Goal: Transaction & Acquisition: Book appointment/travel/reservation

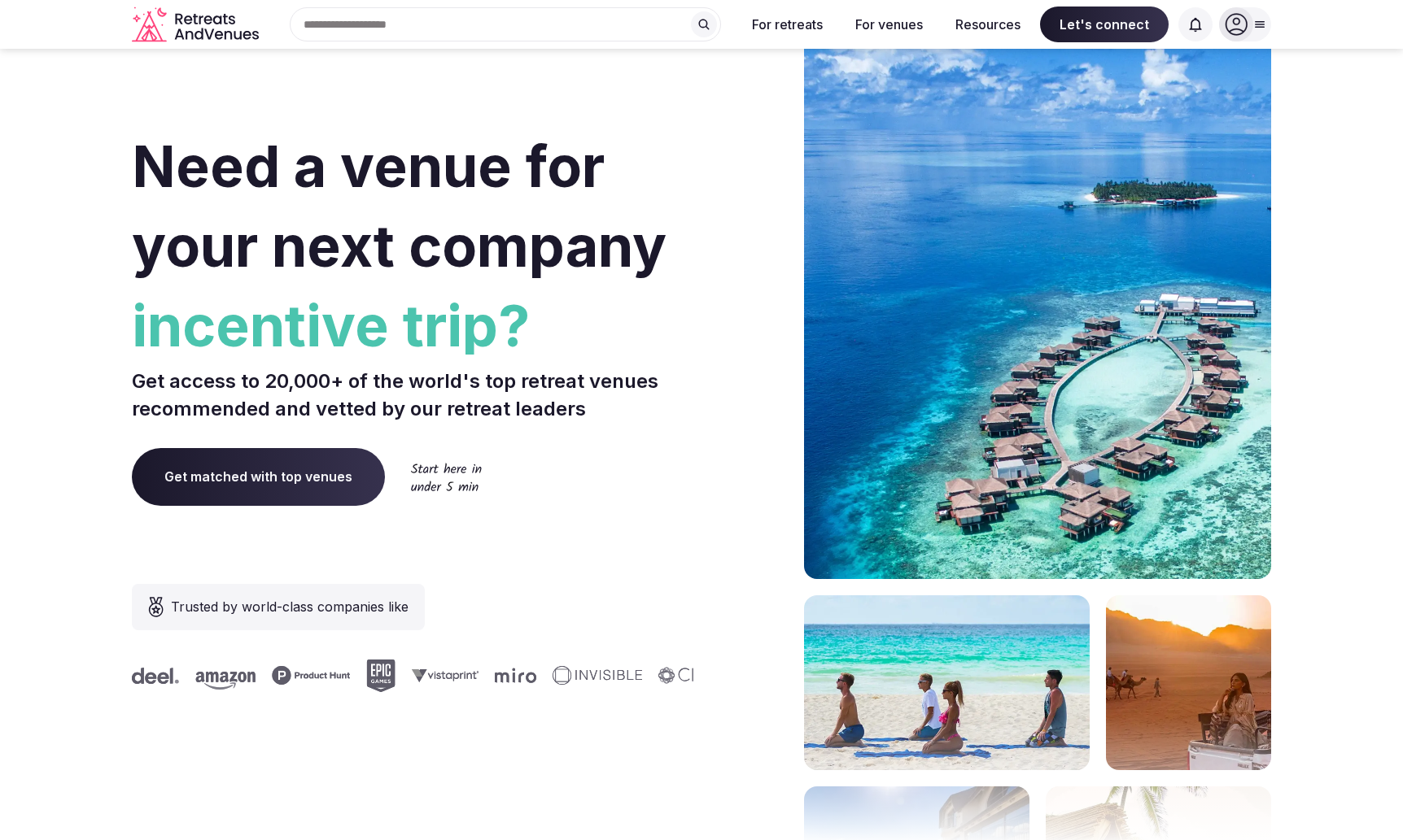
click at [1255, 16] on div at bounding box center [1245, 24] width 52 height 34
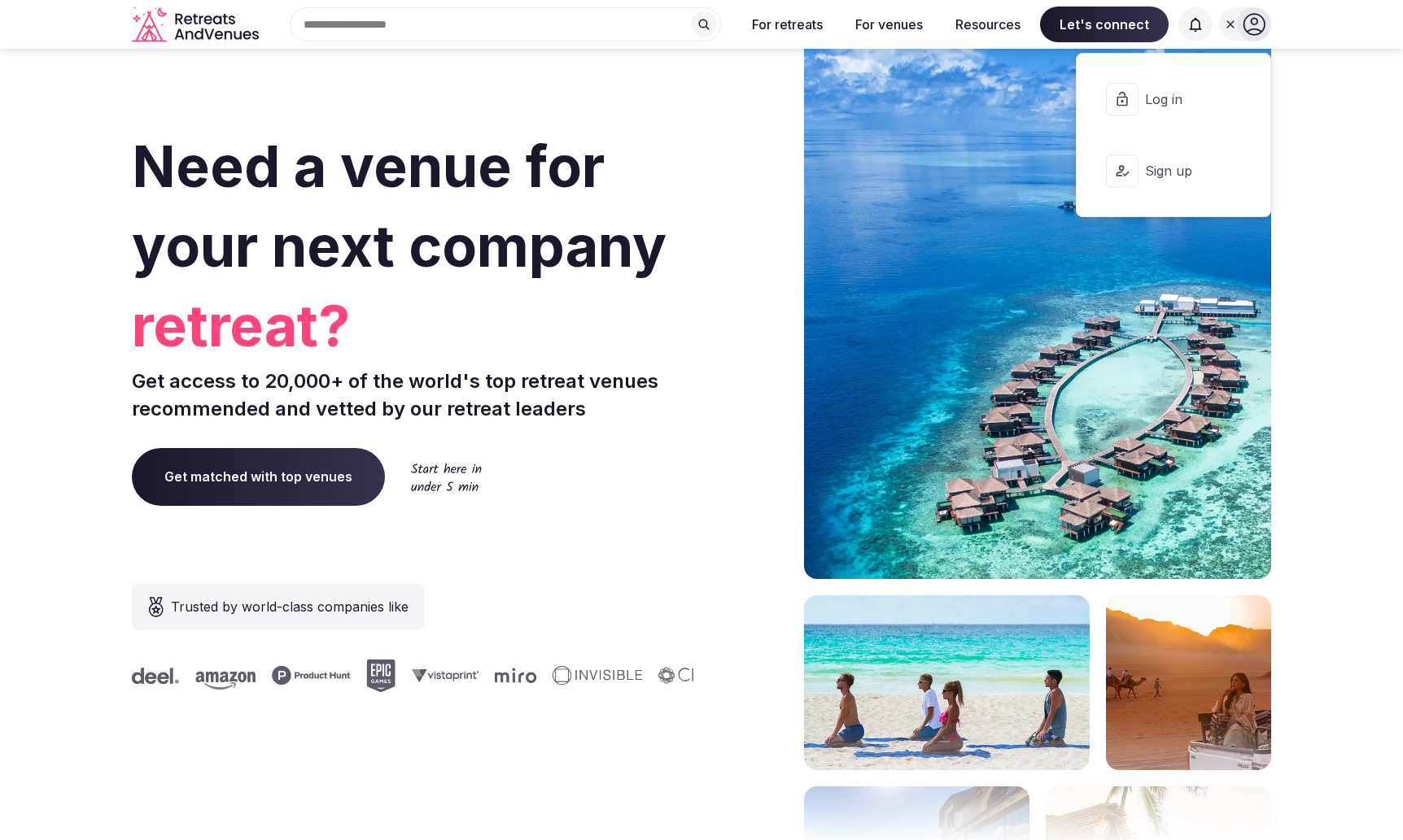
click at [1167, 102] on span "Log in" at bounding box center [1184, 99] width 78 height 18
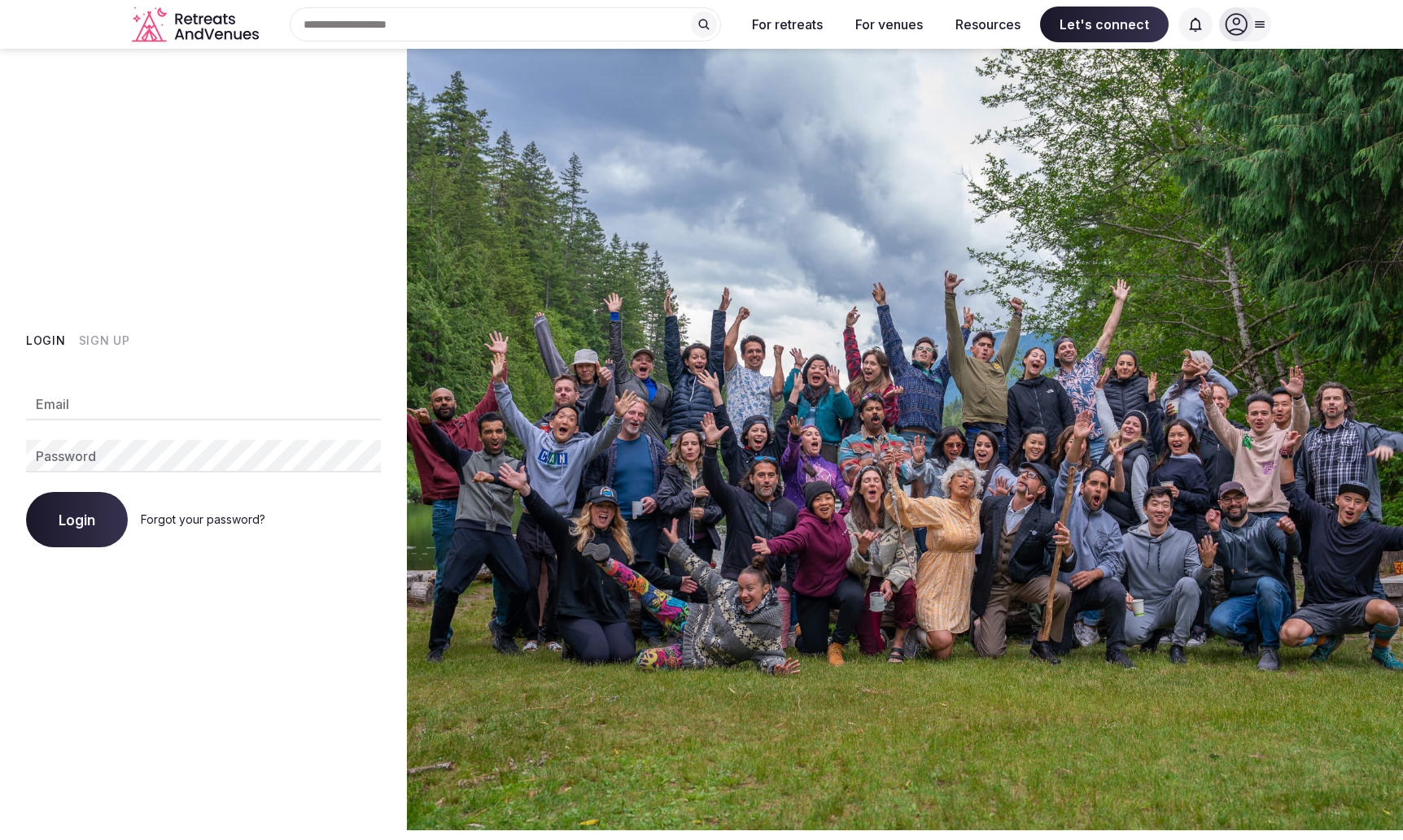
click at [90, 399] on input "Email" at bounding box center [203, 404] width 355 height 32
type input "**********"
click at [96, 514] on button "Login" at bounding box center [77, 520] width 102 height 56
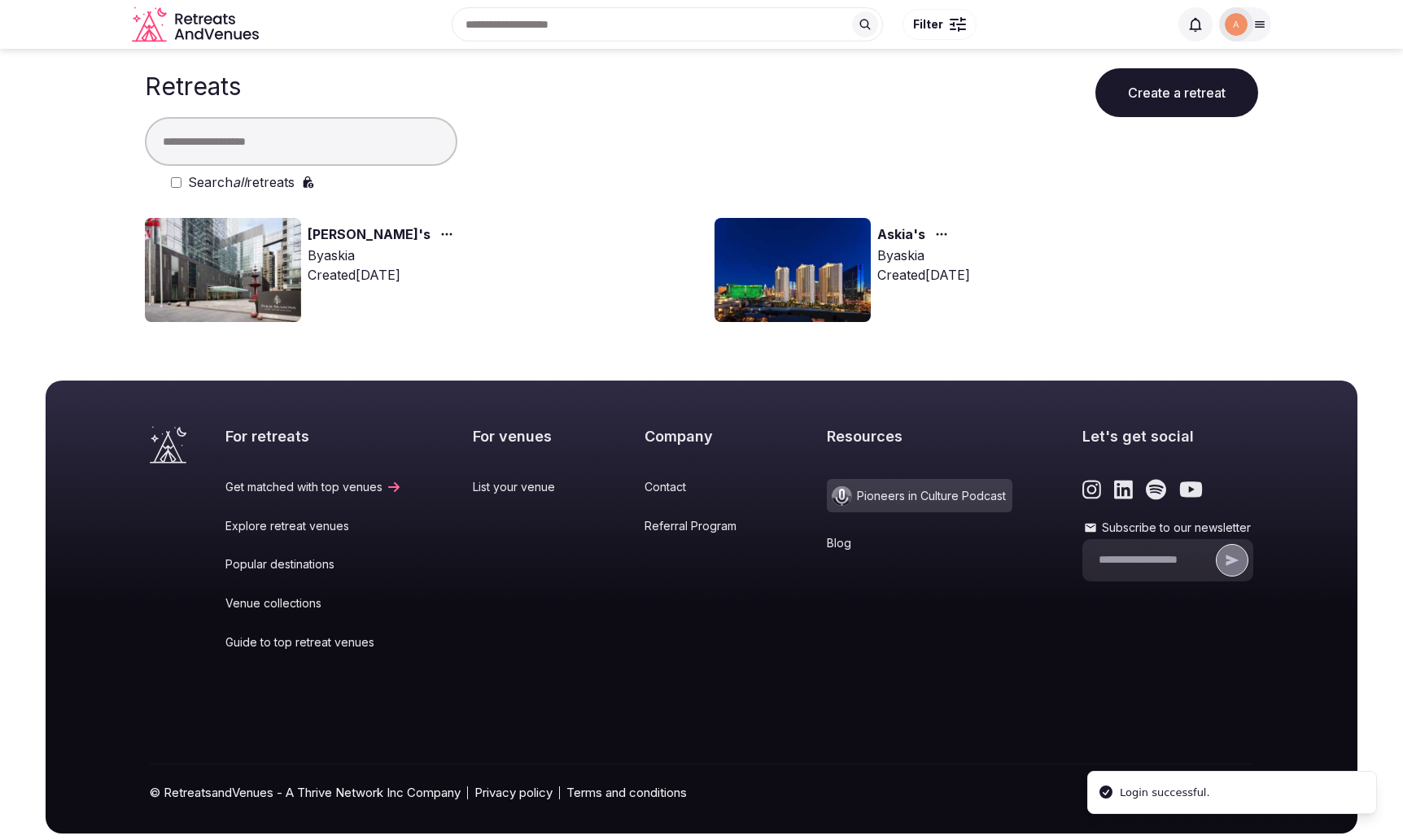
click at [1261, 27] on icon at bounding box center [1261, 25] width 9 height 5
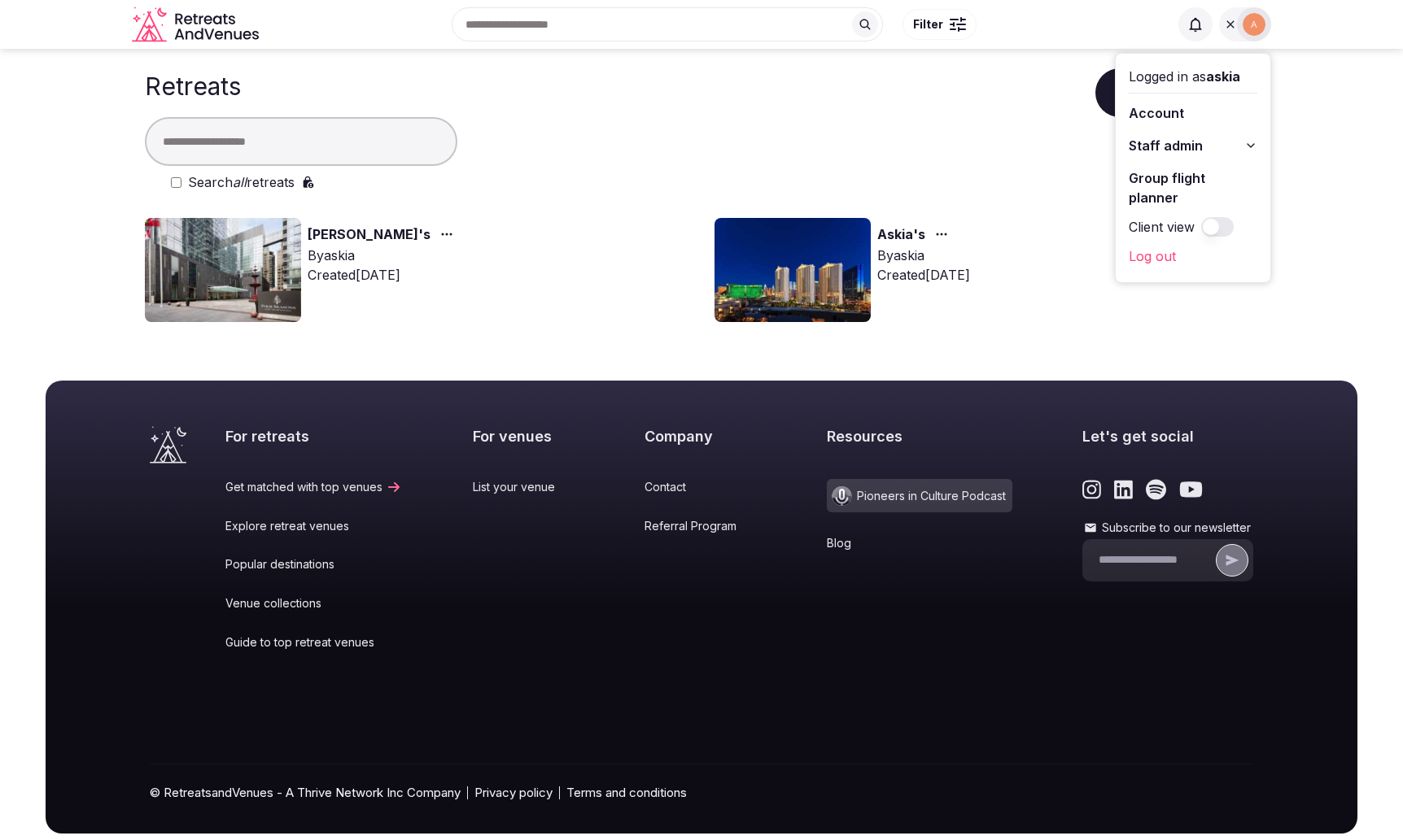
click at [1208, 184] on link "Group flight planner" at bounding box center [1193, 187] width 129 height 46
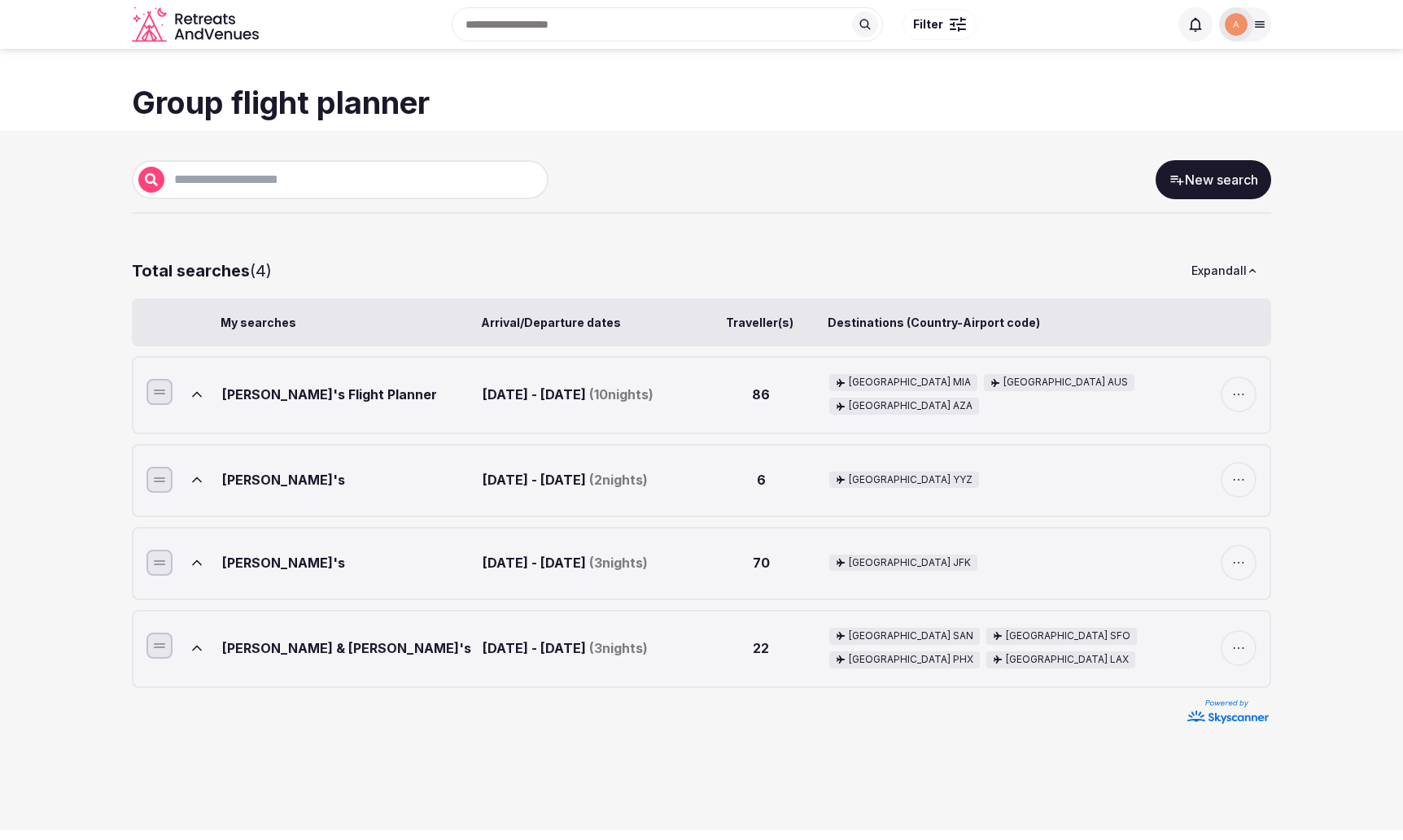
click at [1226, 175] on link "New search" at bounding box center [1213, 180] width 116 height 39
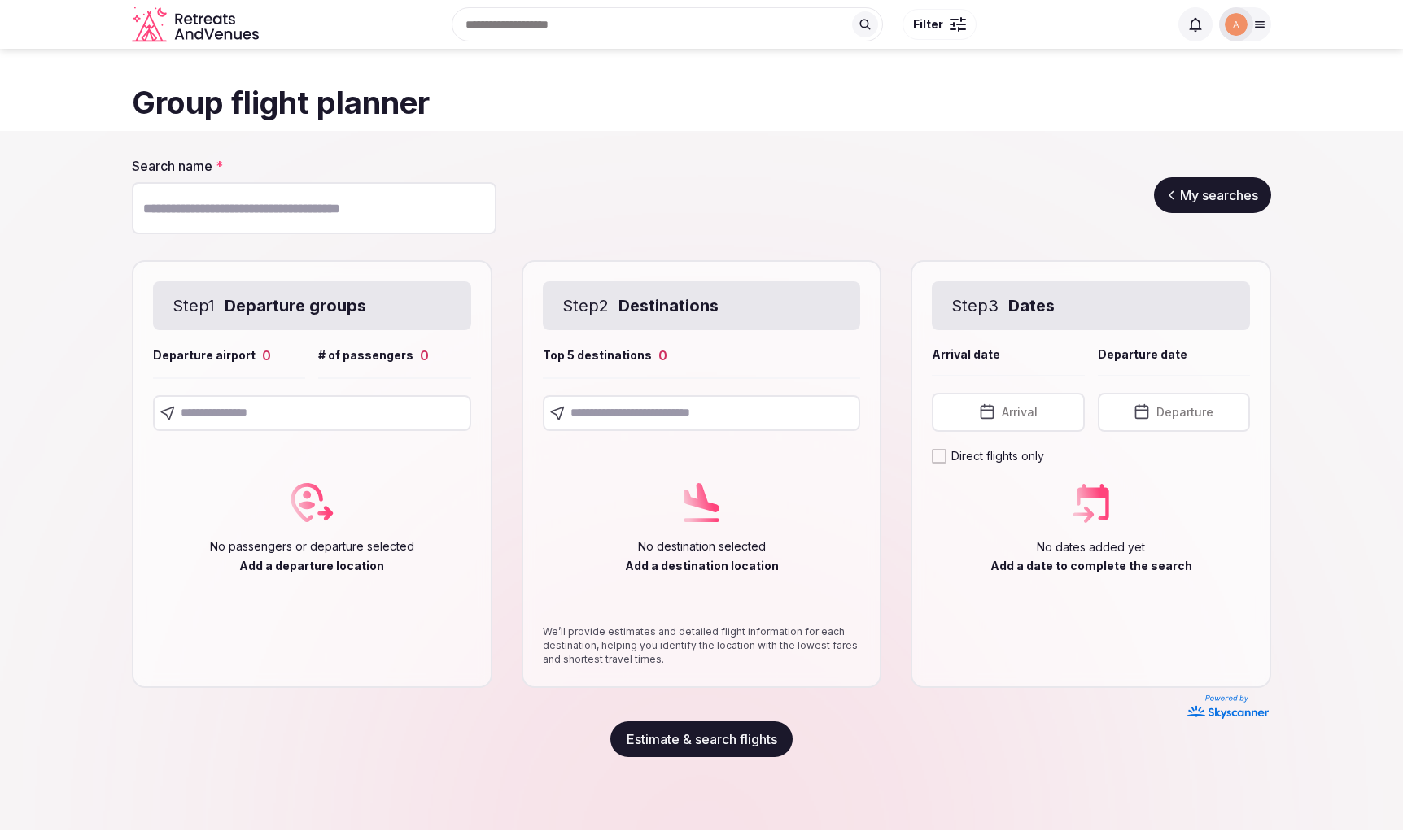
click at [221, 408] on input "text" at bounding box center [312, 414] width 318 height 36
click at [266, 413] on input "text" at bounding box center [312, 414] width 318 height 36
click at [273, 210] on input "Search name *" at bounding box center [314, 208] width 365 height 52
type input "**********"
click at [271, 422] on input "text" at bounding box center [312, 414] width 318 height 36
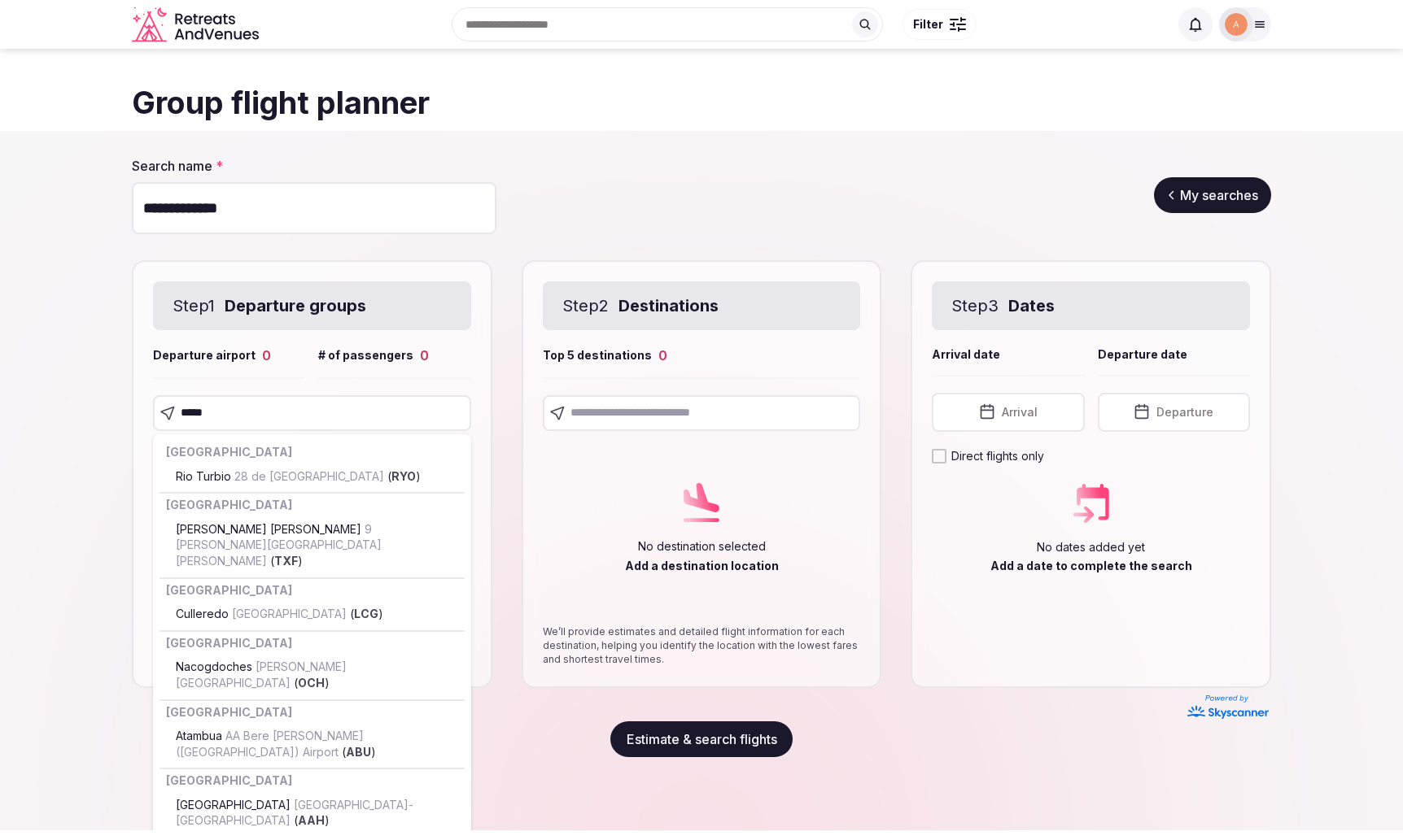
type input "******"
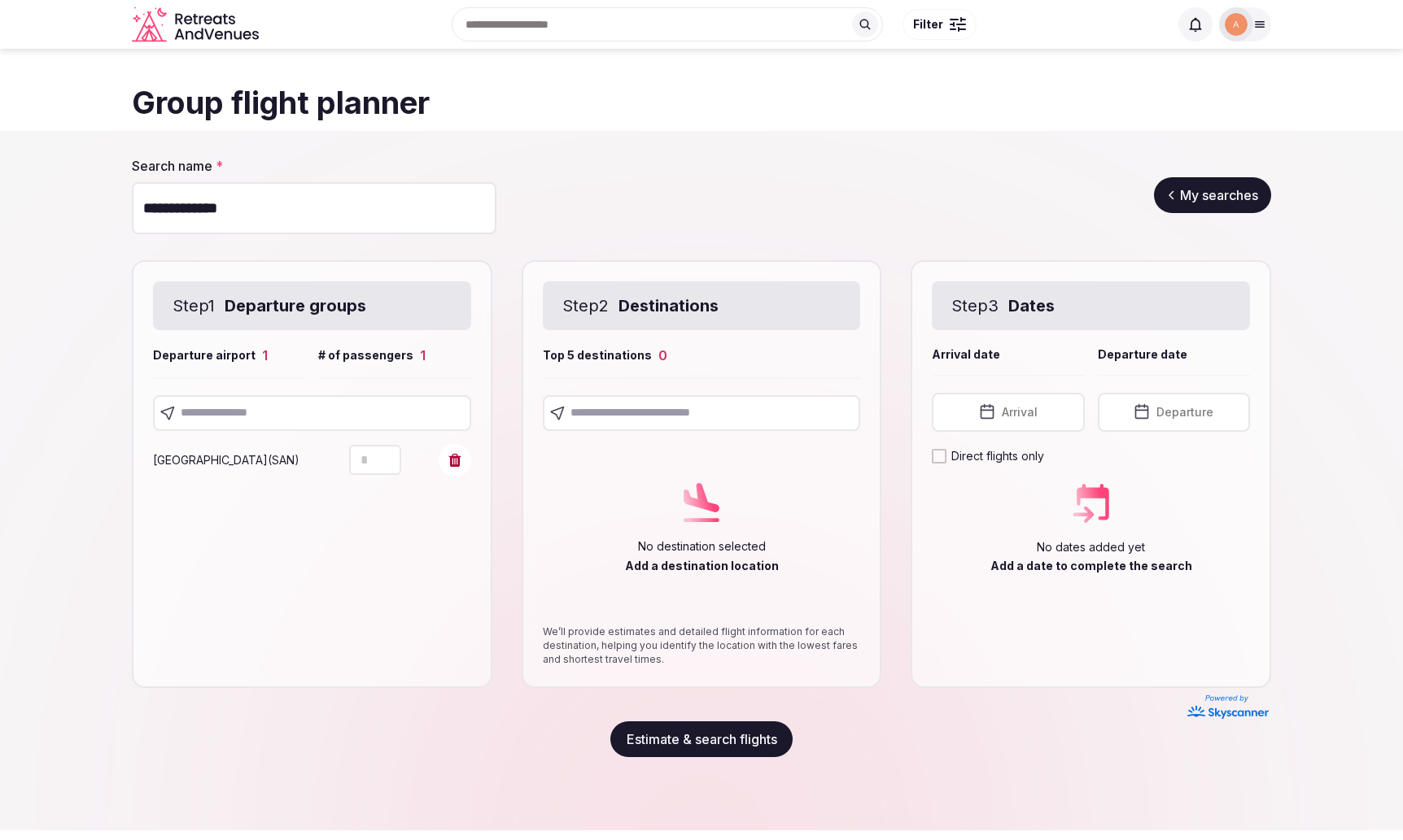
click at [372, 459] on input "*" at bounding box center [375, 460] width 52 height 30
type input "**"
click at [334, 422] on input "text" at bounding box center [312, 414] width 318 height 36
click at [254, 419] on input "text" at bounding box center [312, 414] width 318 height 36
type input "*******"
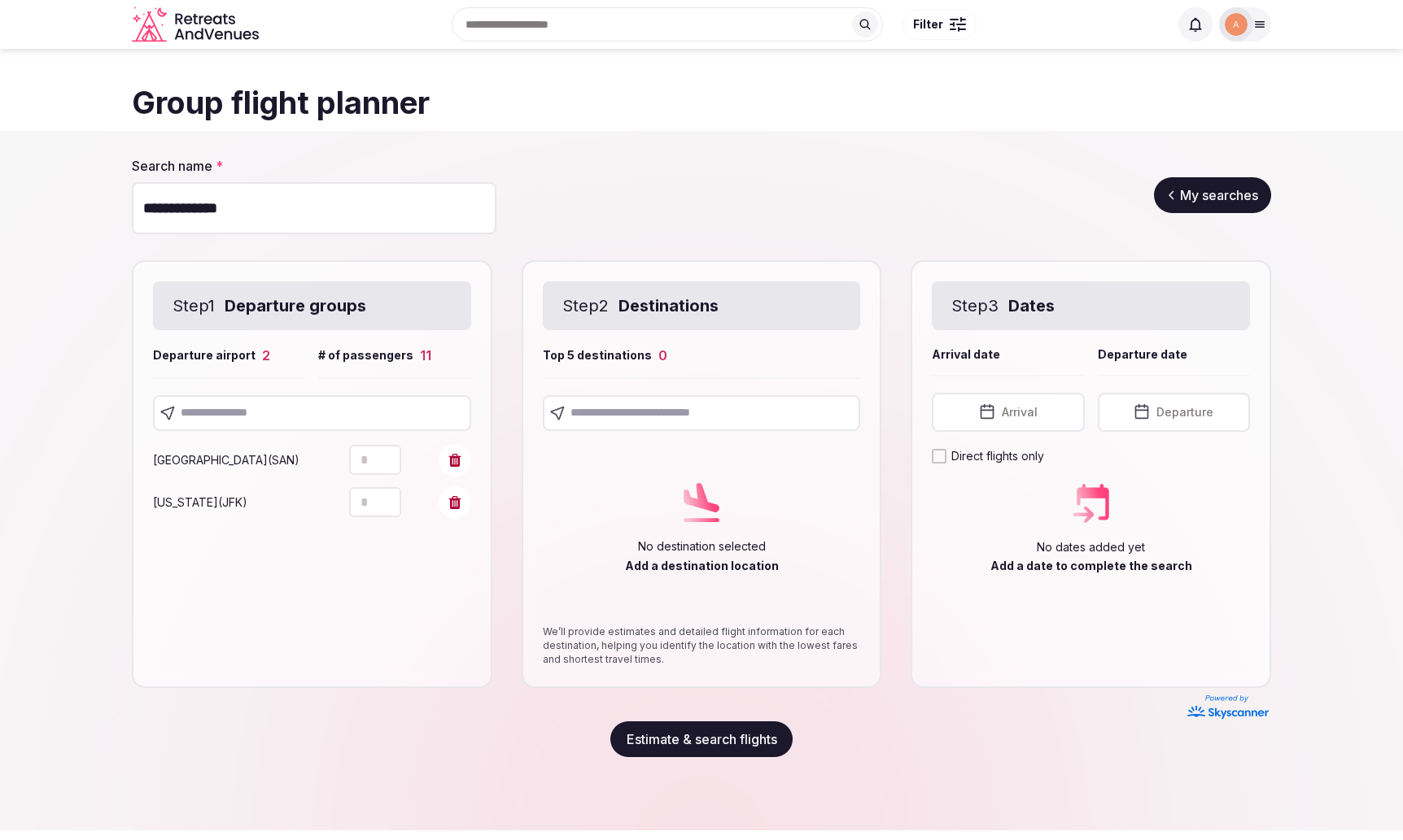
click at [372, 502] on input "*" at bounding box center [375, 502] width 52 height 30
drag, startPoint x: 372, startPoint y: 502, endPoint x: 351, endPoint y: 502, distance: 21.0
click at [351, 502] on input "*" at bounding box center [375, 502] width 52 height 30
type input "**"
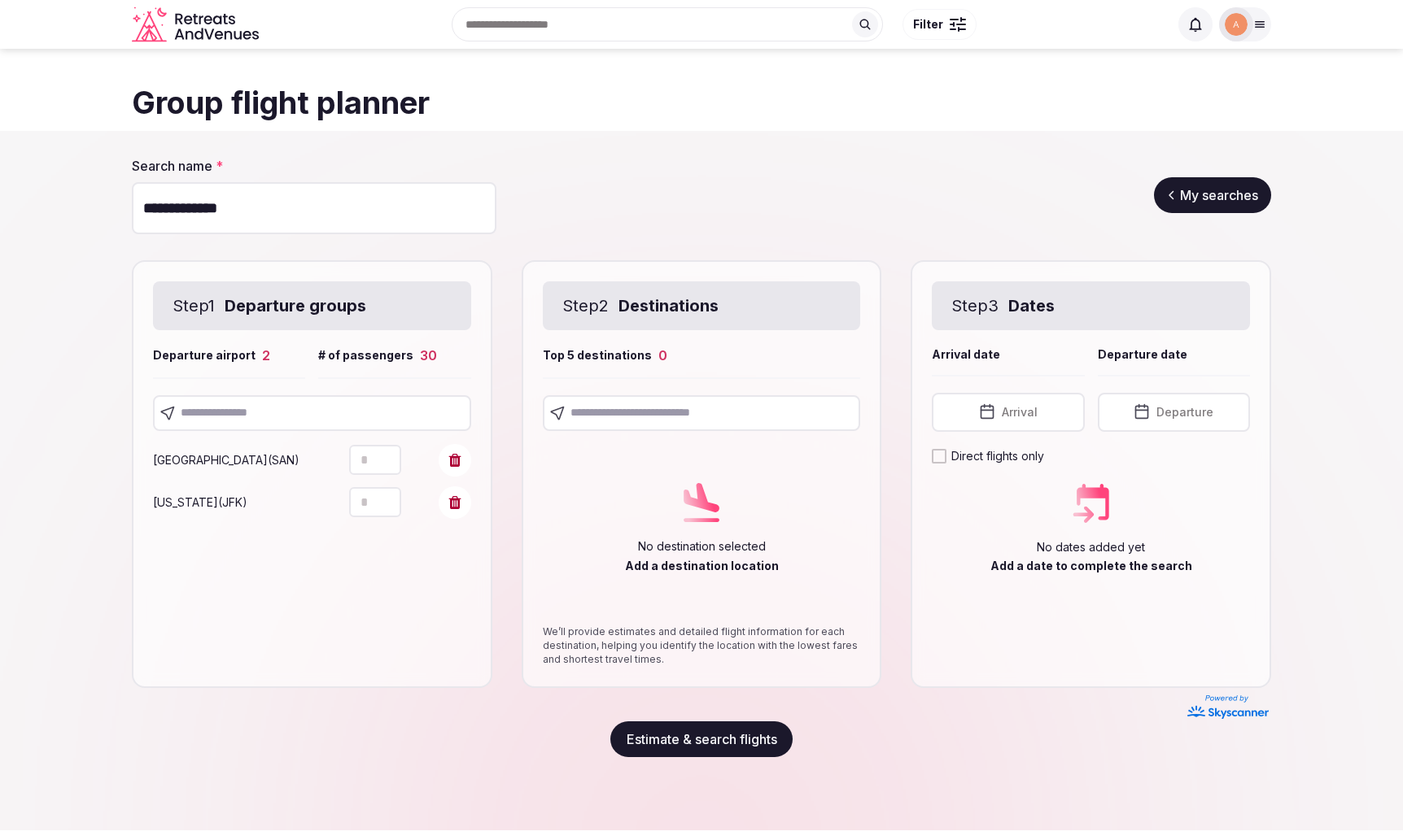
click at [305, 405] on input "text" at bounding box center [312, 414] width 318 height 36
type input "******"
click at [271, 411] on input "text" at bounding box center [312, 414] width 318 height 36
click at [371, 541] on input "*" at bounding box center [375, 544] width 52 height 30
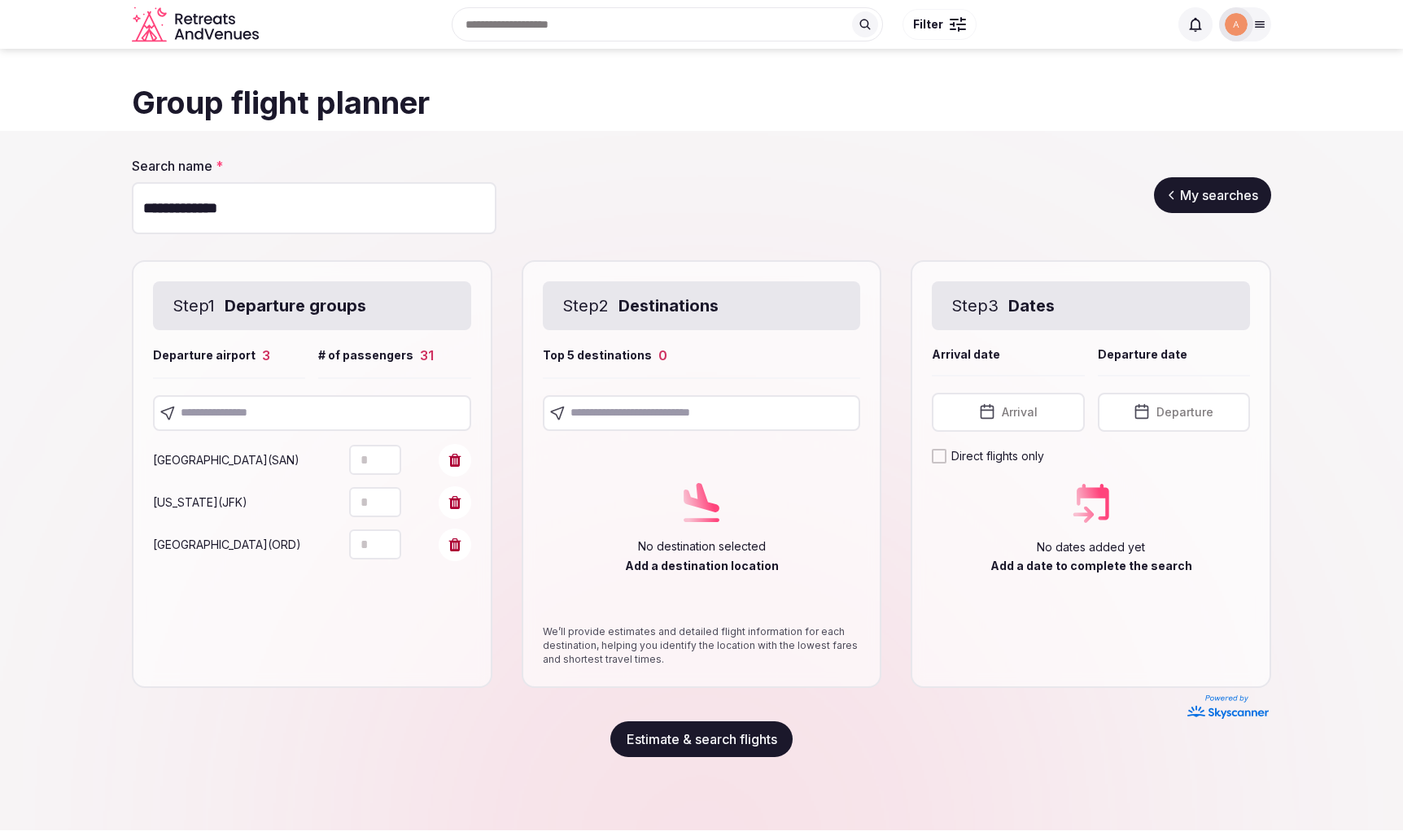
drag, startPoint x: 371, startPoint y: 541, endPoint x: 358, endPoint y: 541, distance: 13.0
click at [358, 541] on input "*" at bounding box center [375, 544] width 52 height 30
type input "**"
click at [359, 624] on div "Step 1 Departure groups Departure airport 3 # of passengers 60 [GEOGRAPHIC_DATA…" at bounding box center [312, 475] width 360 height 428
click at [227, 416] on input "text" at bounding box center [312, 414] width 318 height 36
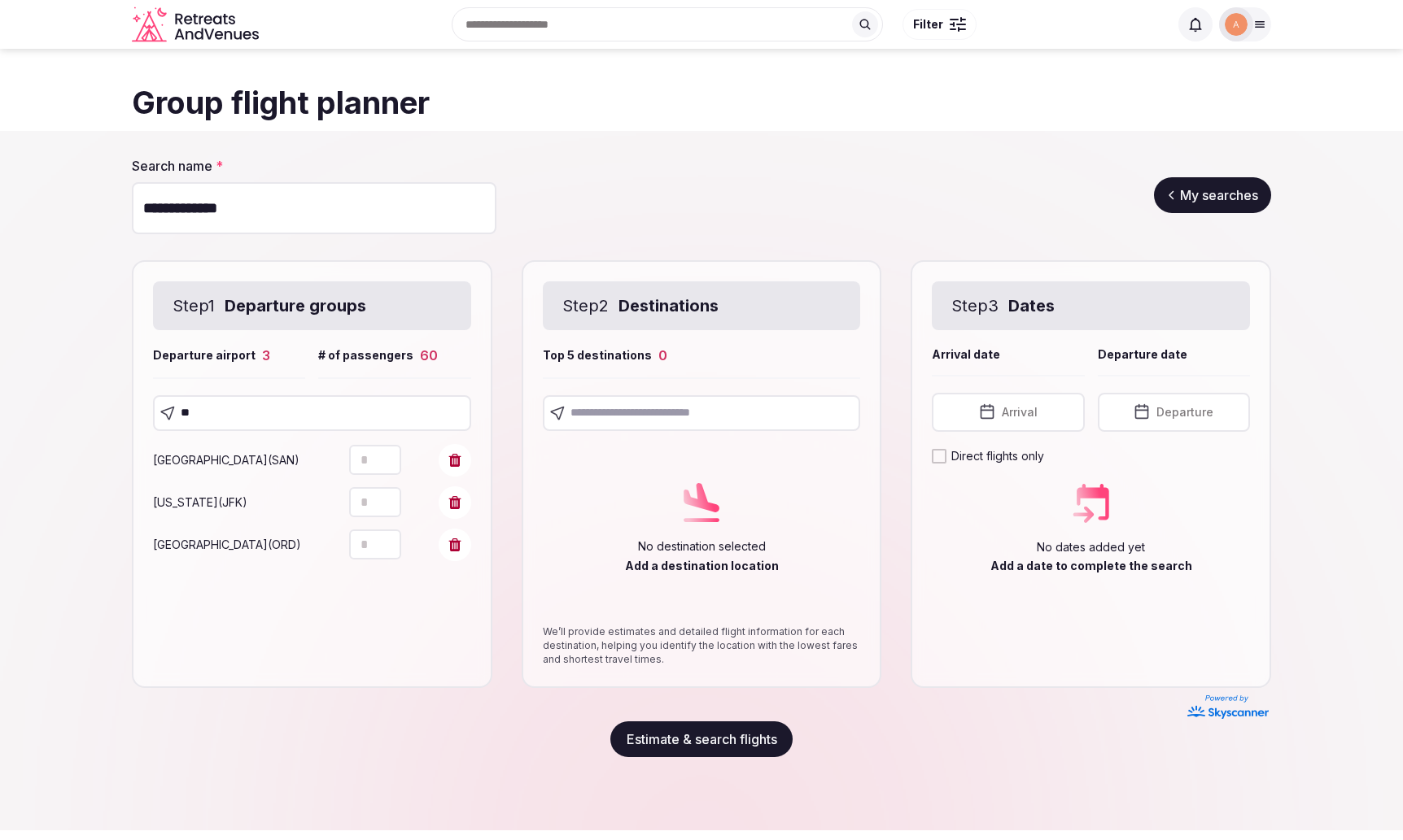
type input "*"
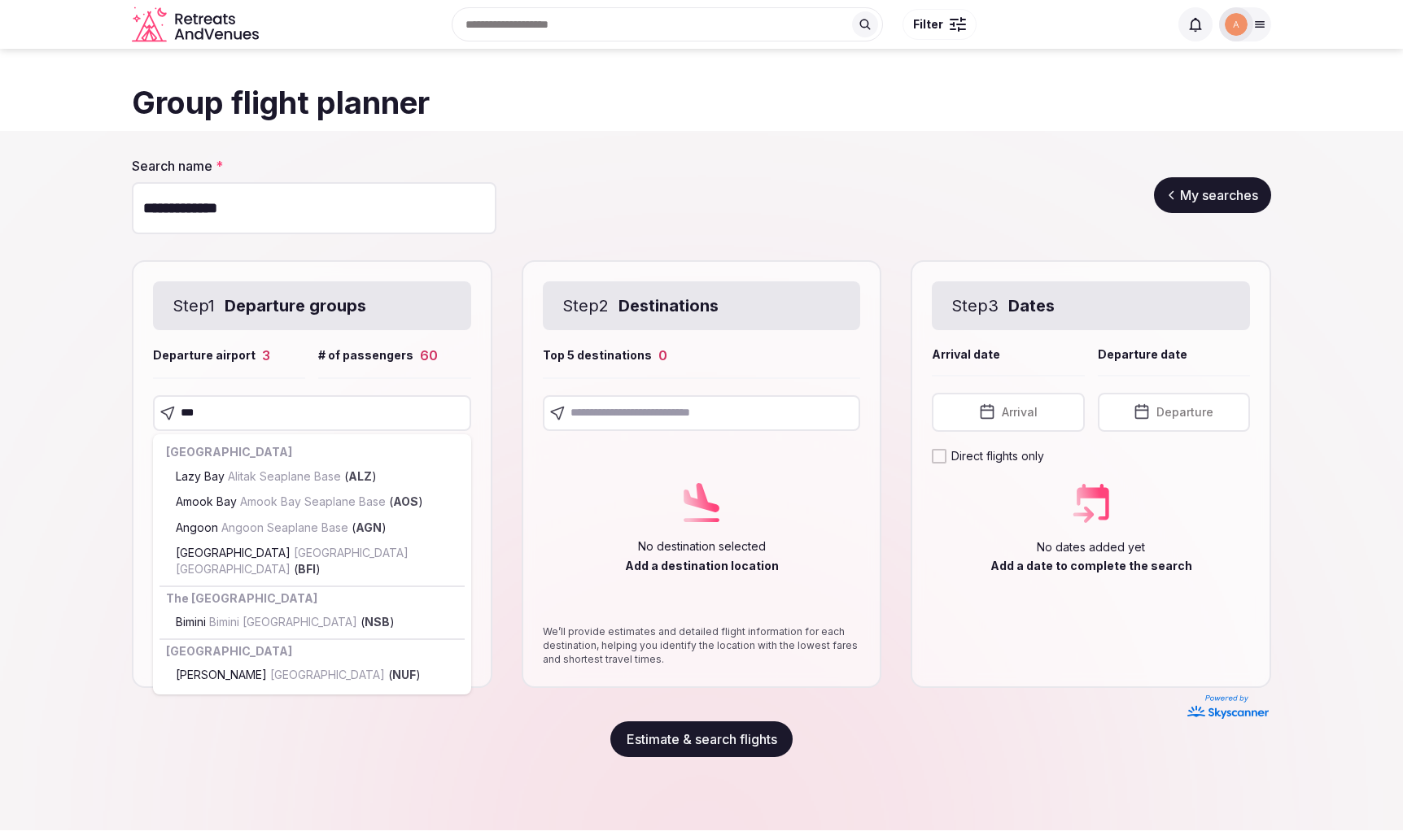
type input "****"
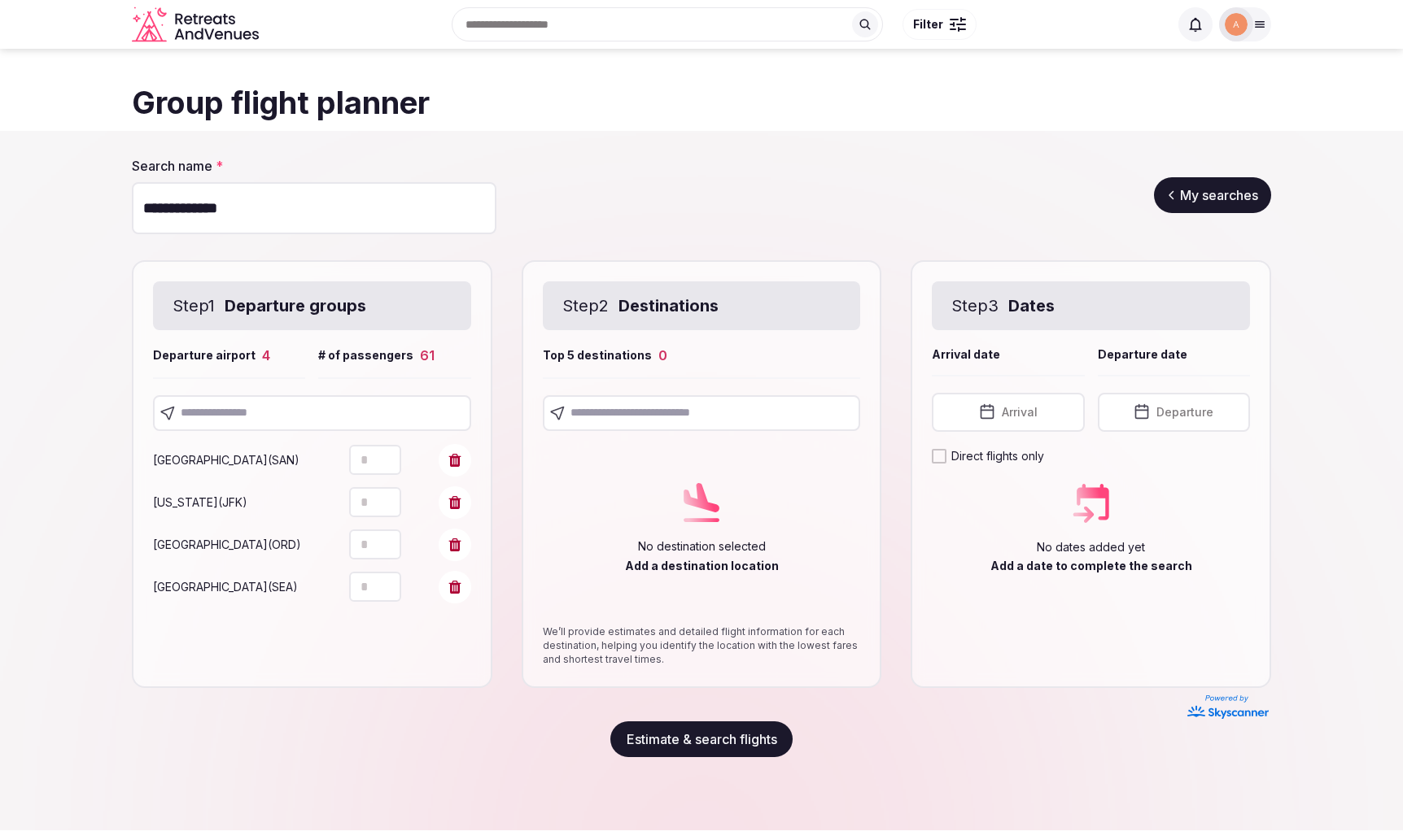
click at [369, 591] on input "*" at bounding box center [375, 587] width 52 height 30
type input "**"
click at [371, 643] on div "Step 1 Departure groups Departure airport 4 # of passengers 75 [GEOGRAPHIC_DATA…" at bounding box center [312, 475] width 360 height 428
click at [260, 416] on input "text" at bounding box center [312, 414] width 318 height 36
click at [632, 407] on input "text" at bounding box center [702, 414] width 318 height 36
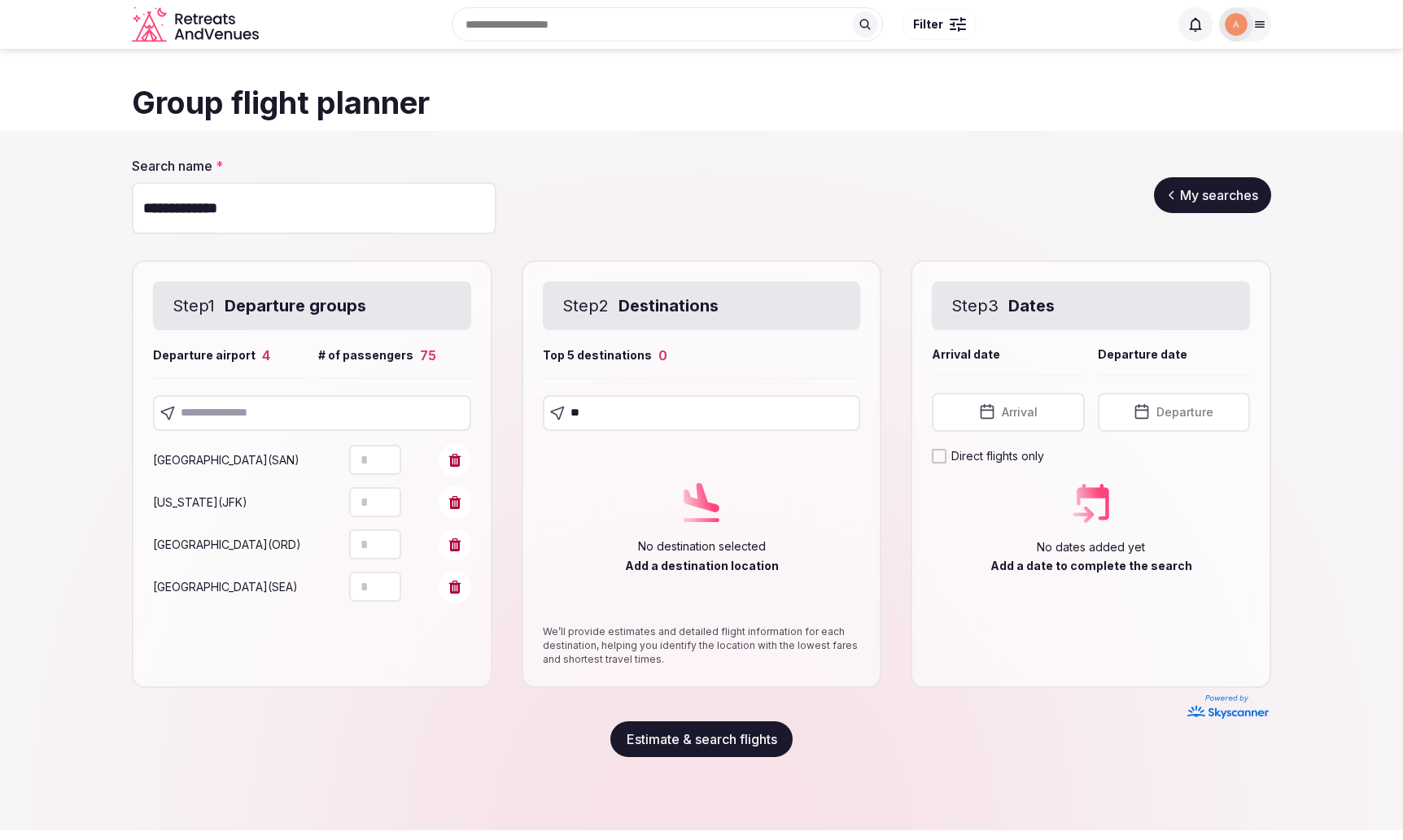
type input "*"
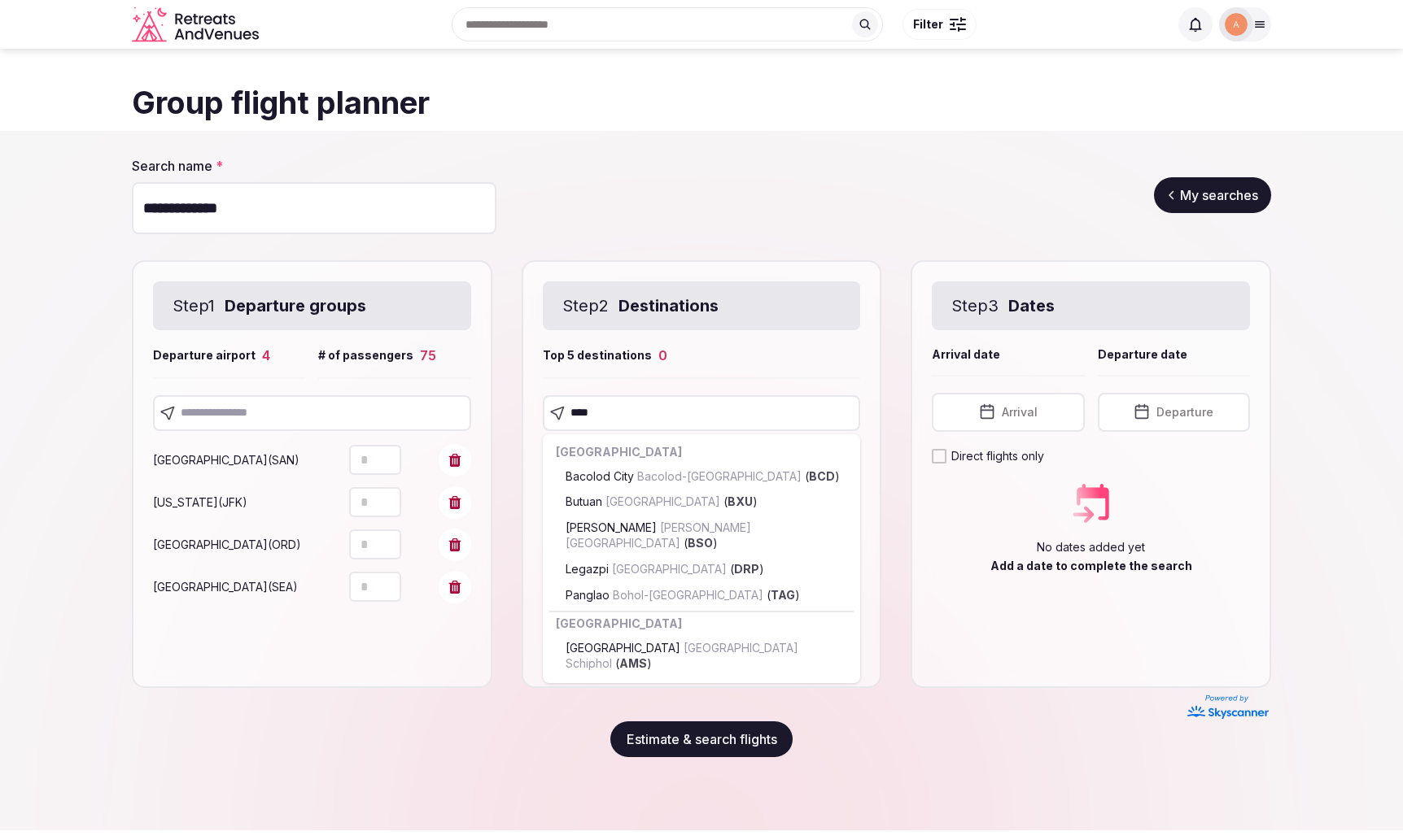
type input "*****"
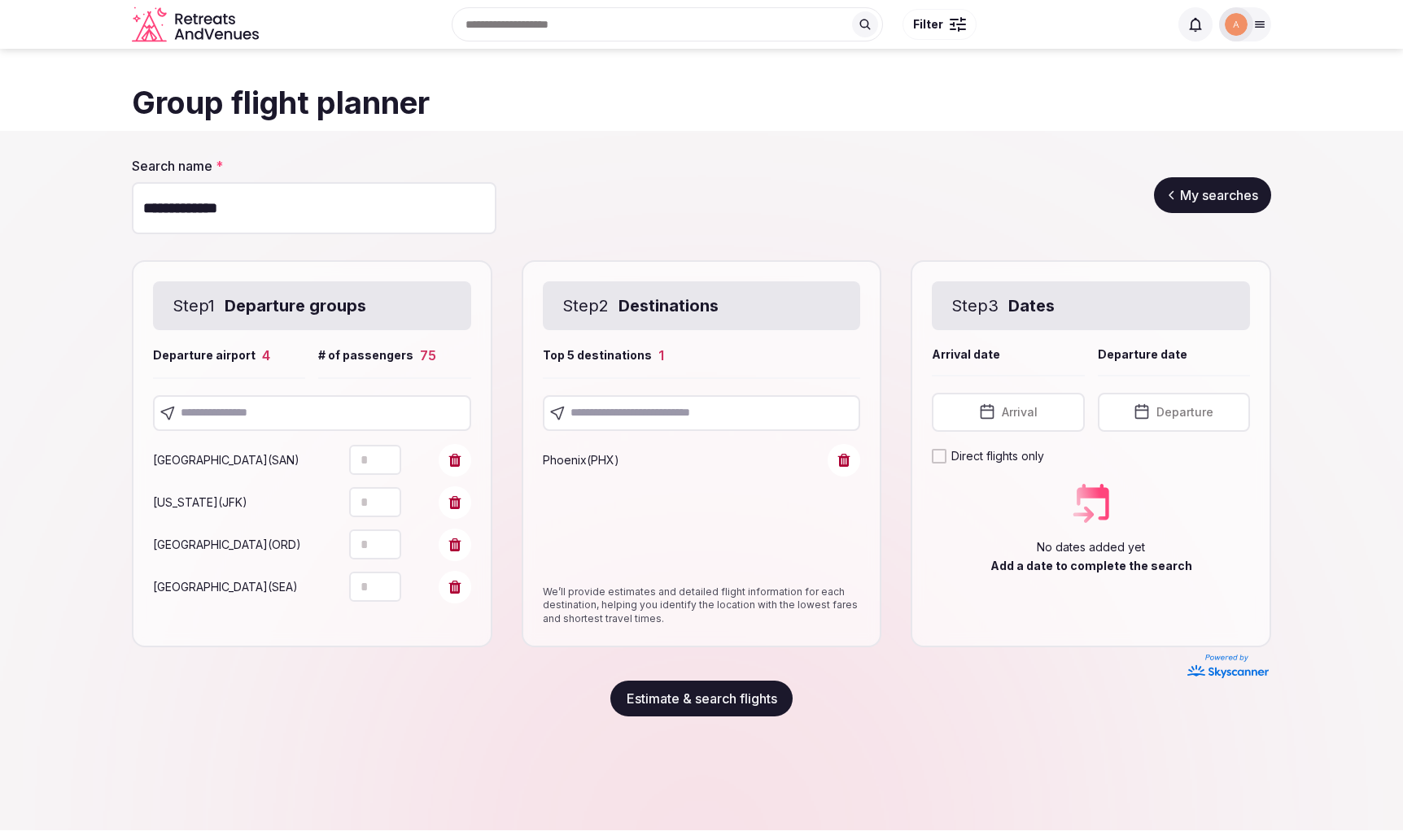
click at [759, 430] on input "text" at bounding box center [702, 414] width 318 height 36
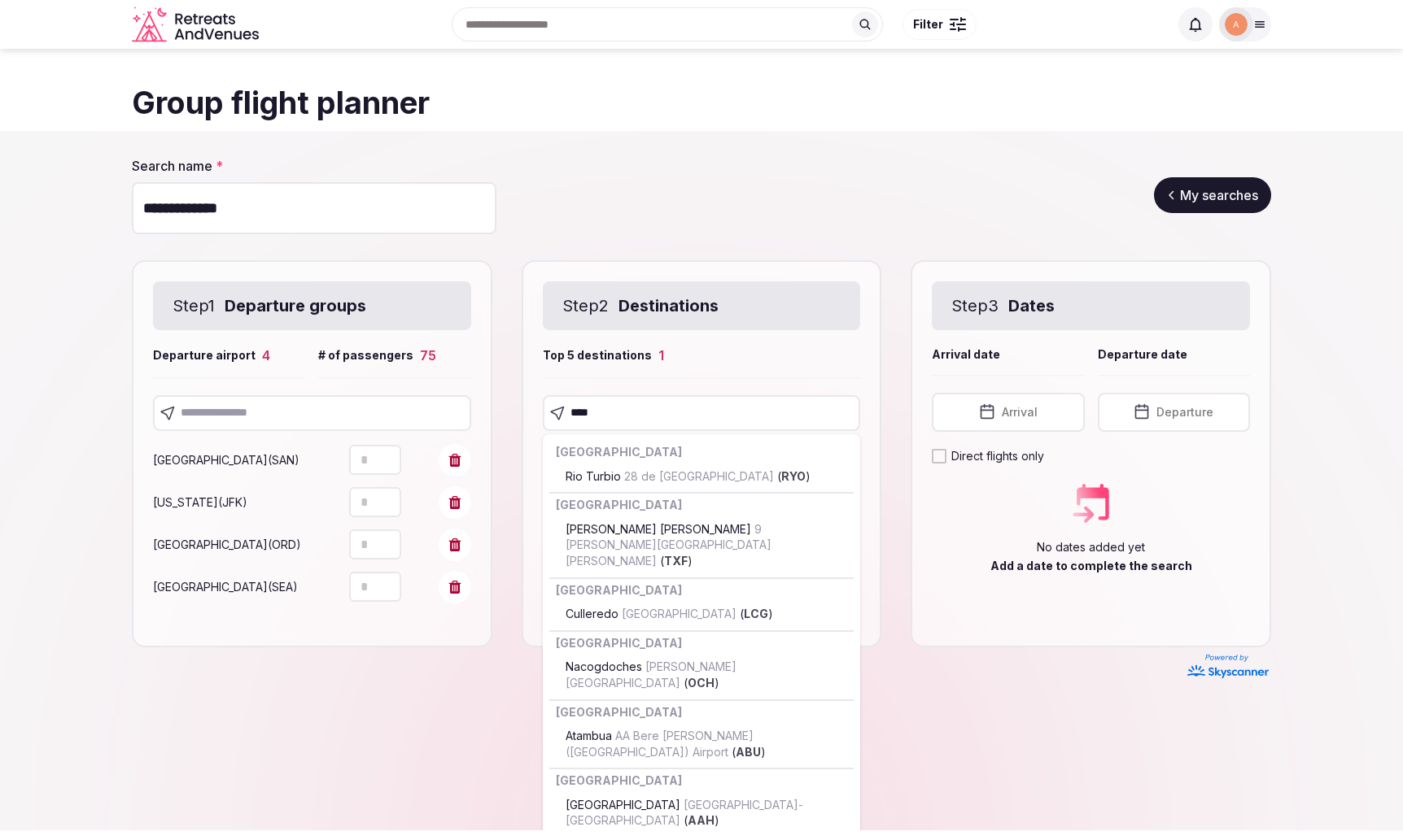
type input "*****"
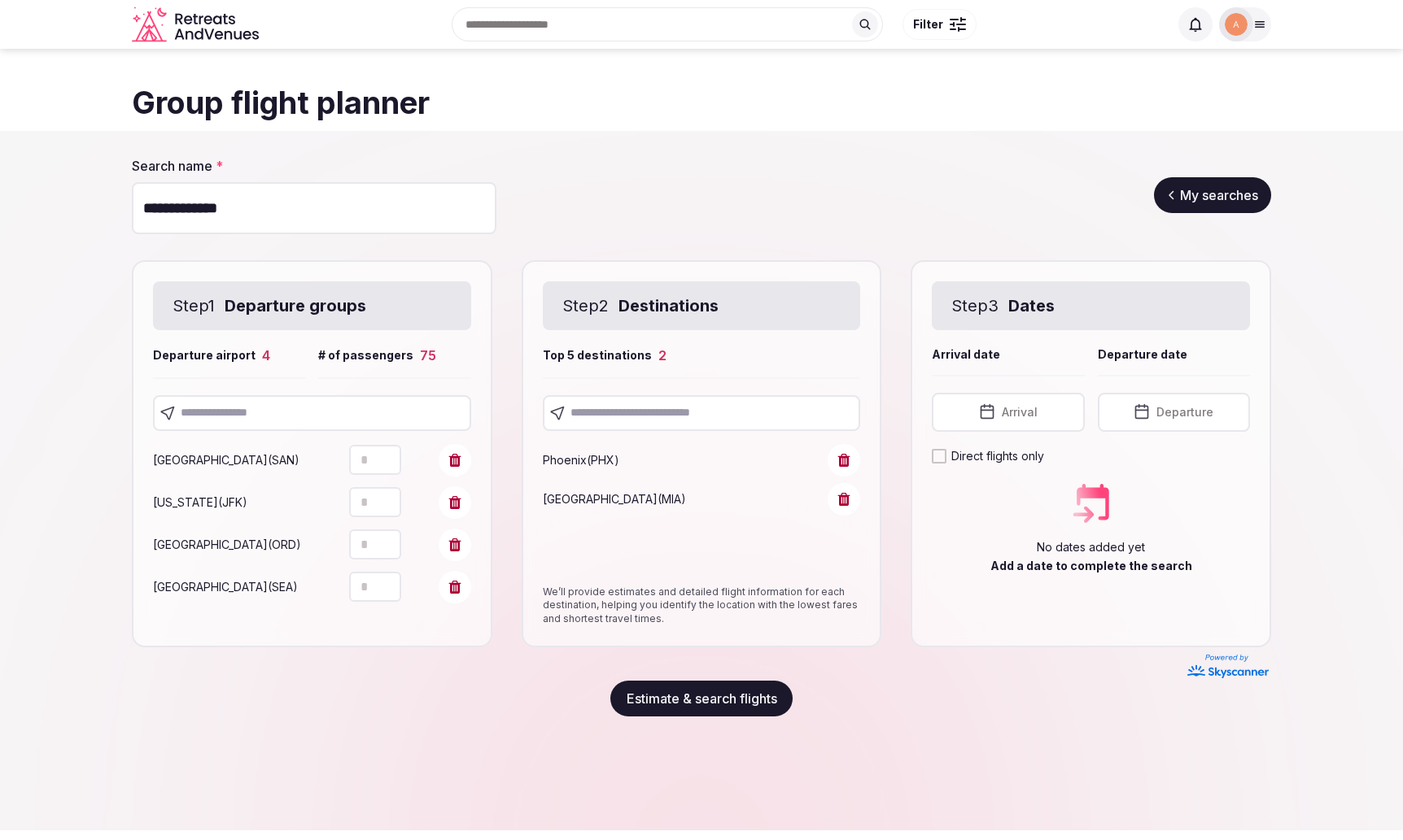
click at [631, 420] on input "text" at bounding box center [702, 414] width 318 height 36
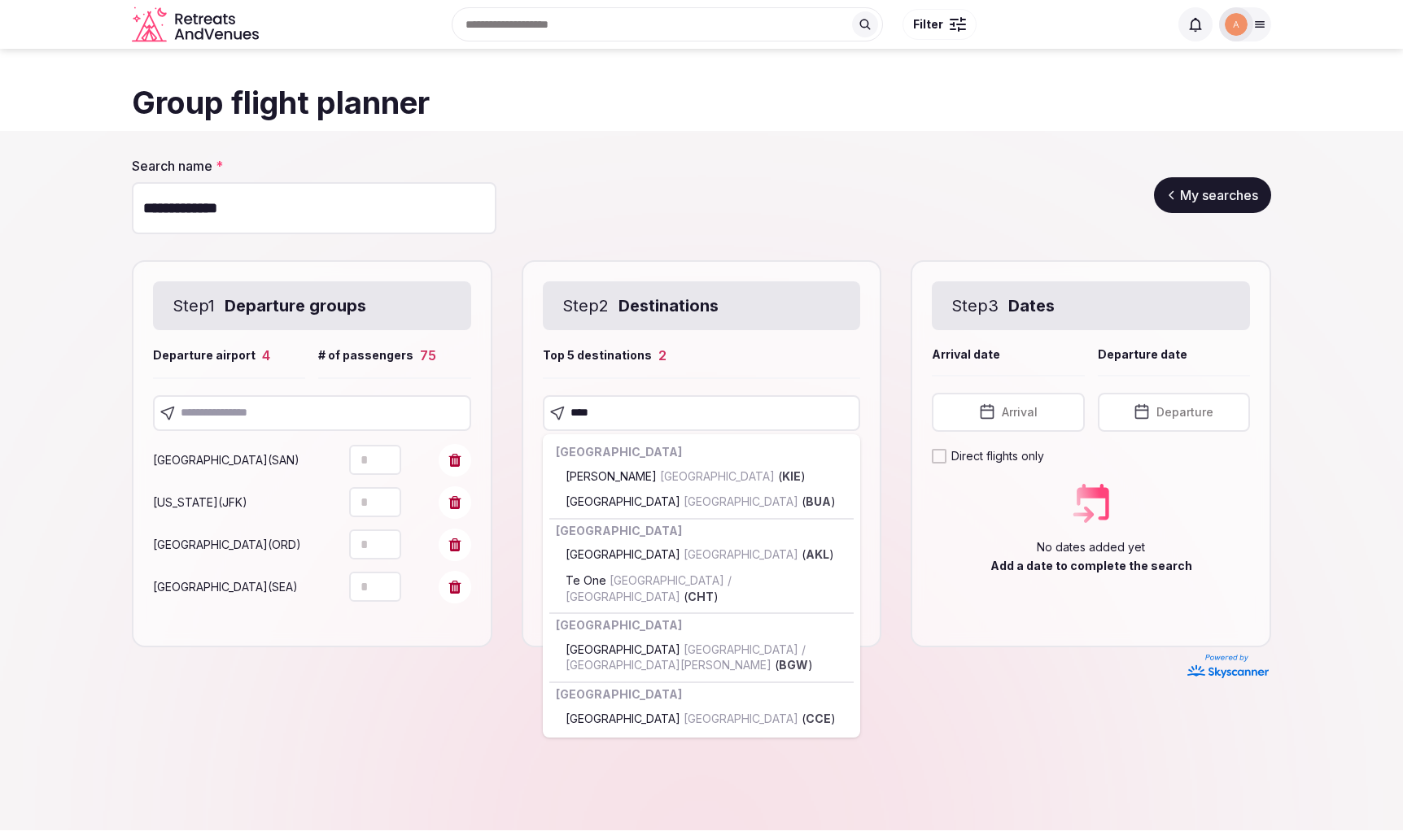
type input "*****"
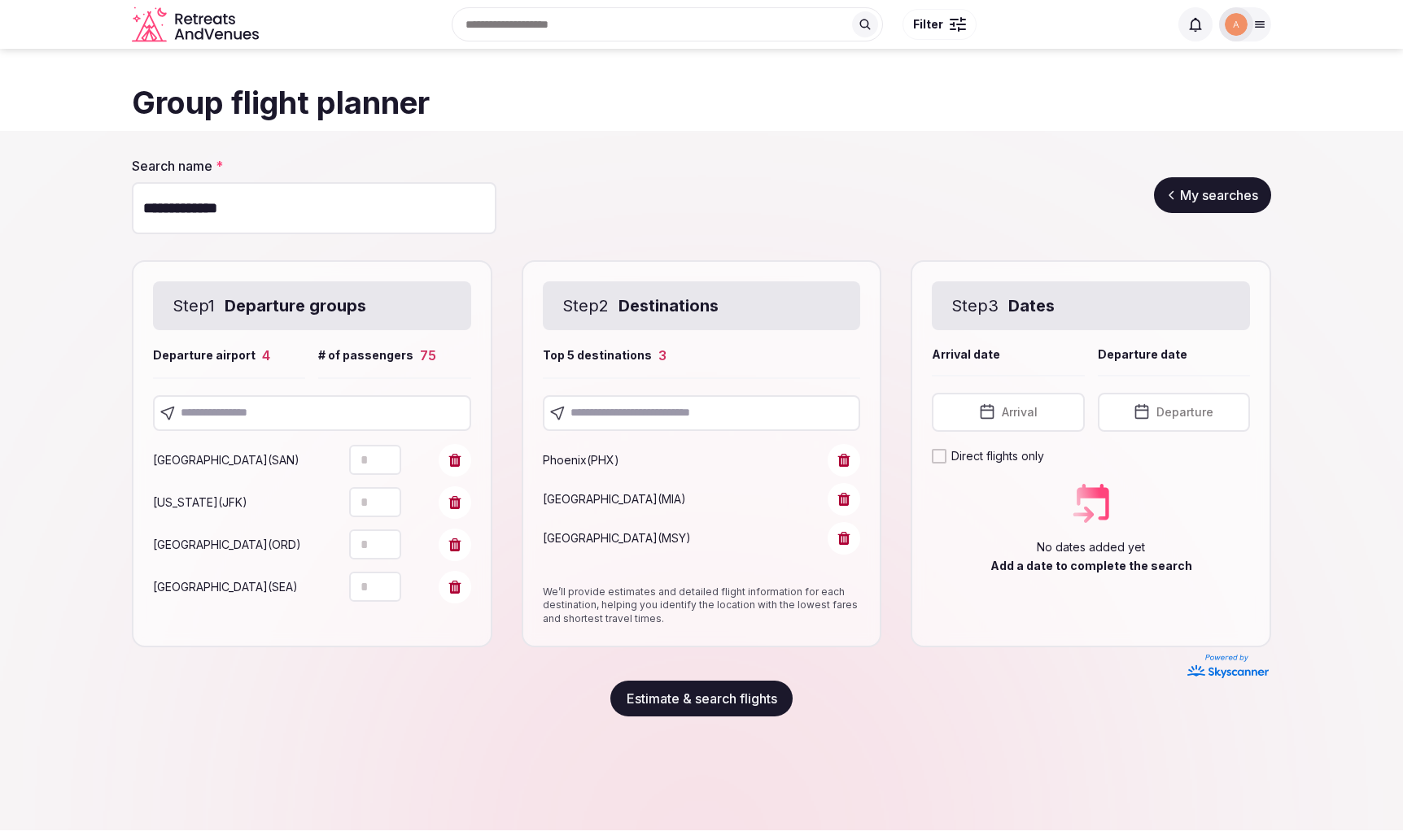
click at [1018, 405] on span "Arrival" at bounding box center [1020, 413] width 36 height 16
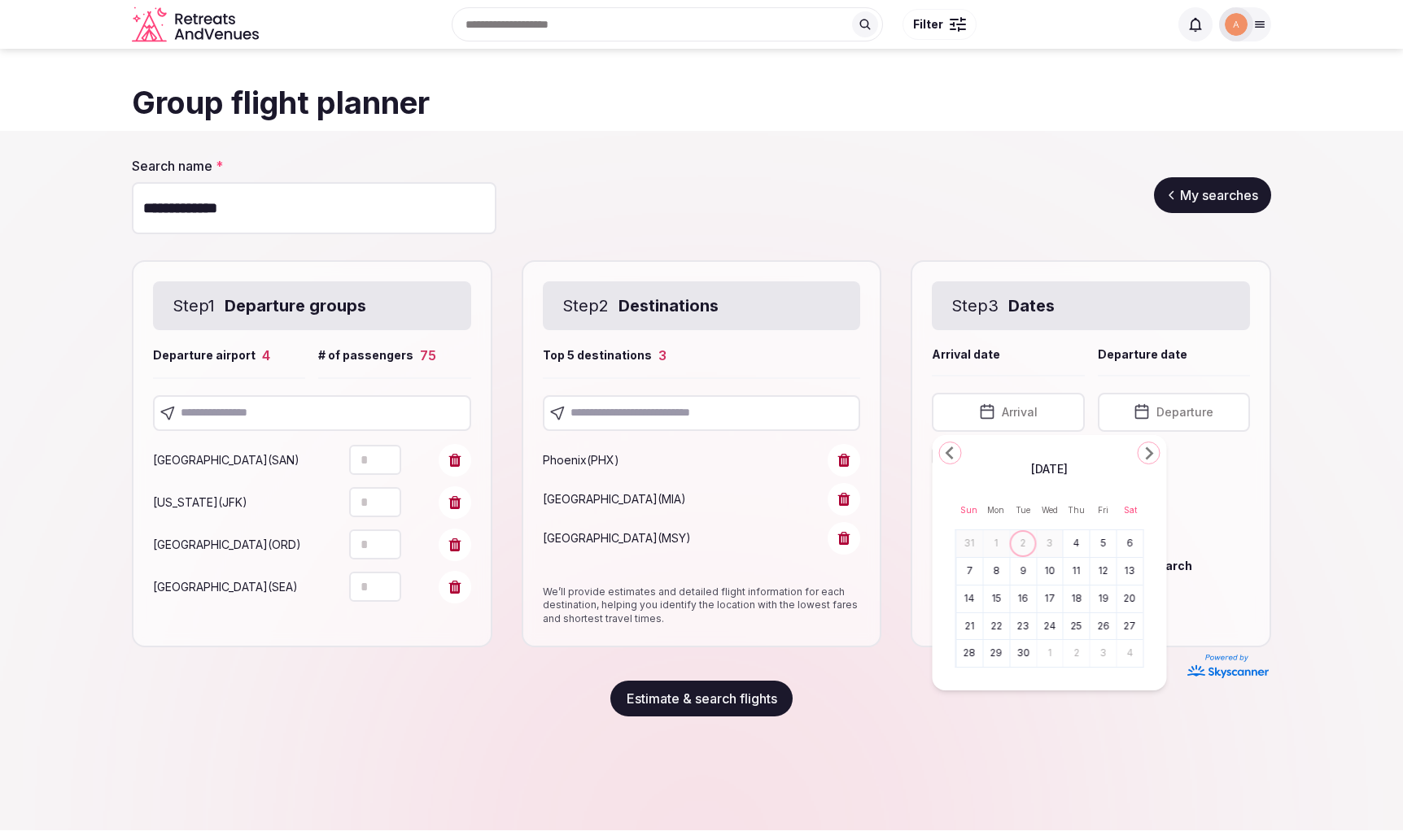
click at [1082, 546] on button "4" at bounding box center [1076, 544] width 22 height 23
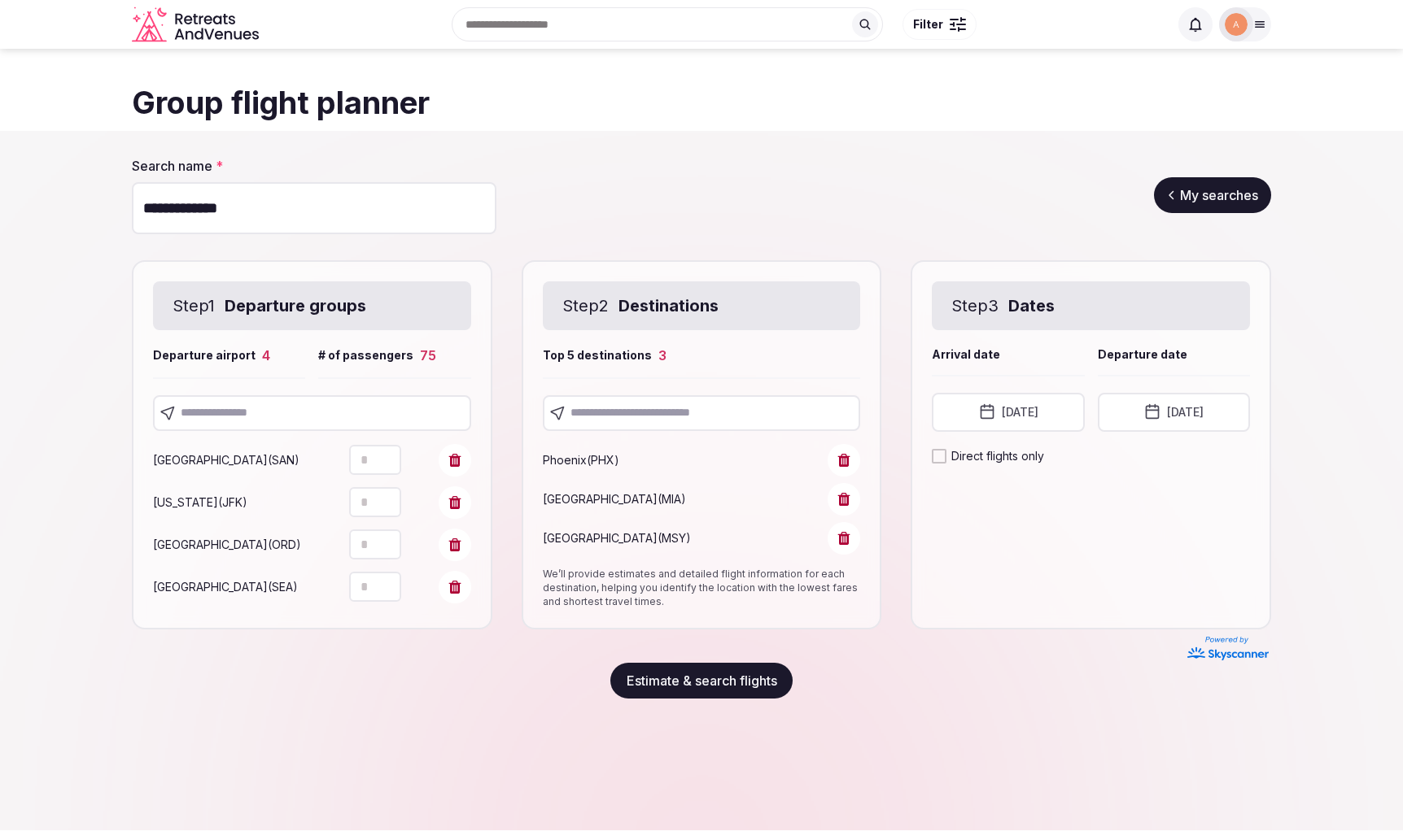
click at [1157, 410] on button "[DATE]" at bounding box center [1175, 413] width 152 height 39
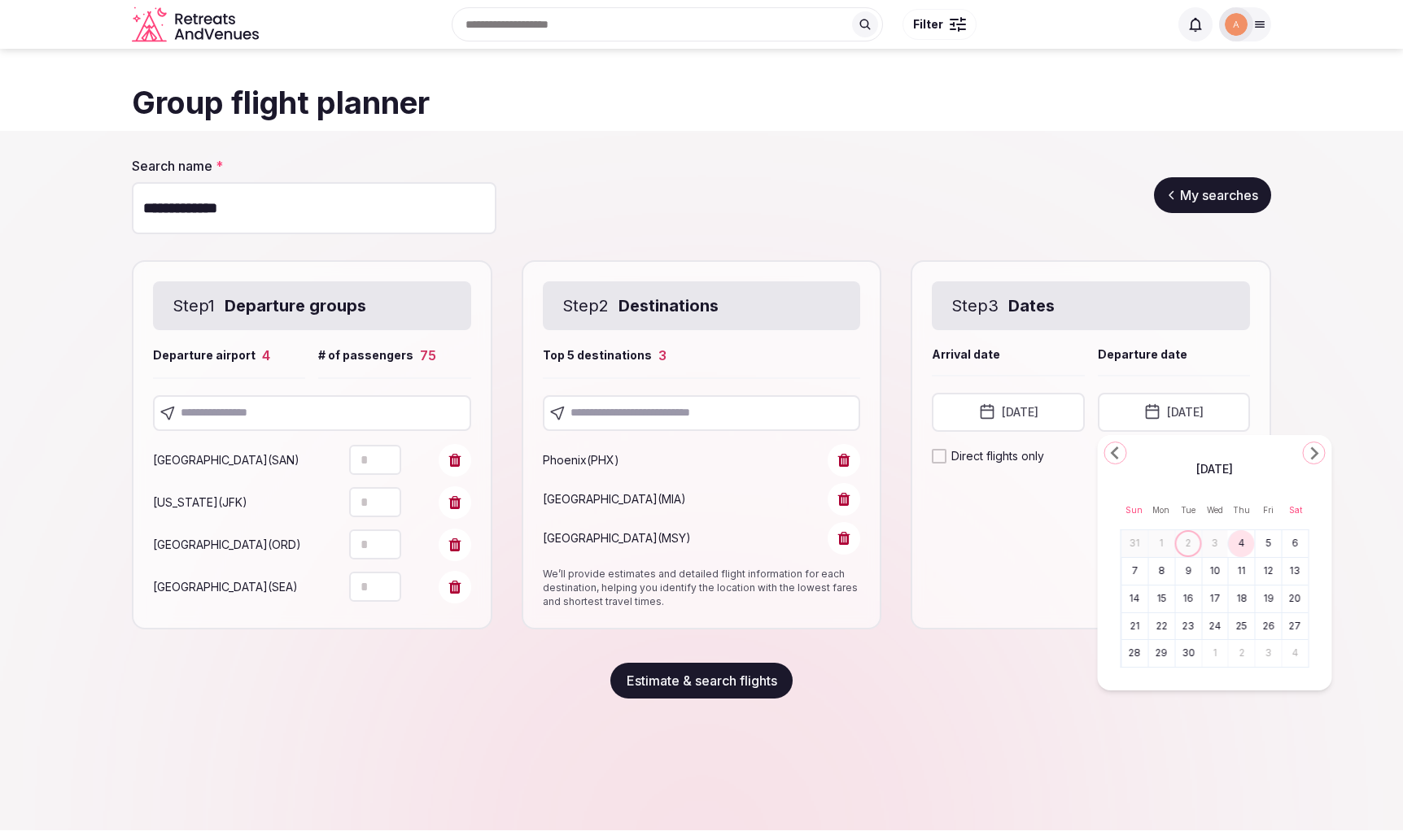
click at [1239, 542] on button "4" at bounding box center [1242, 544] width 22 height 23
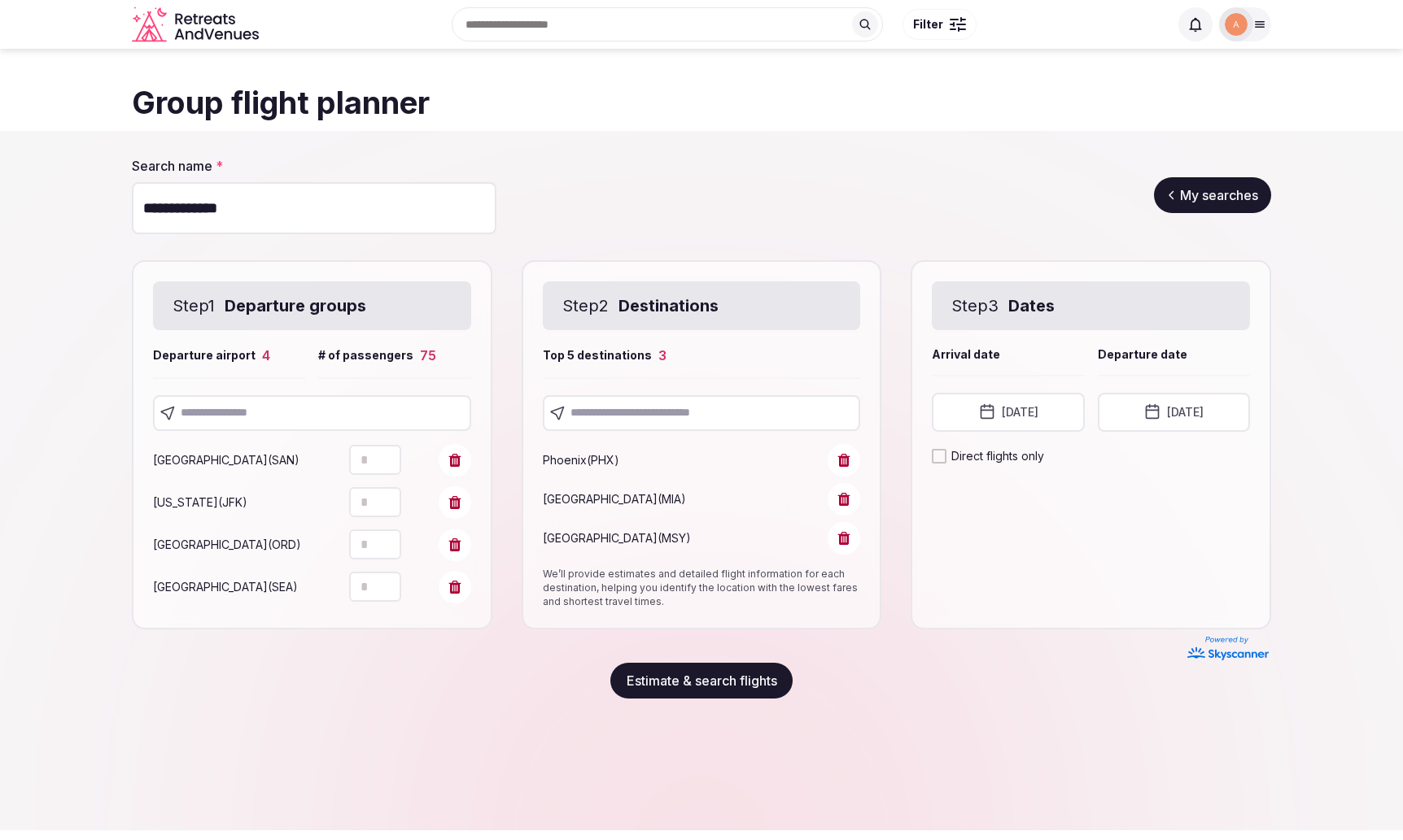
click at [1063, 418] on button "[DATE]" at bounding box center [1008, 413] width 152 height 39
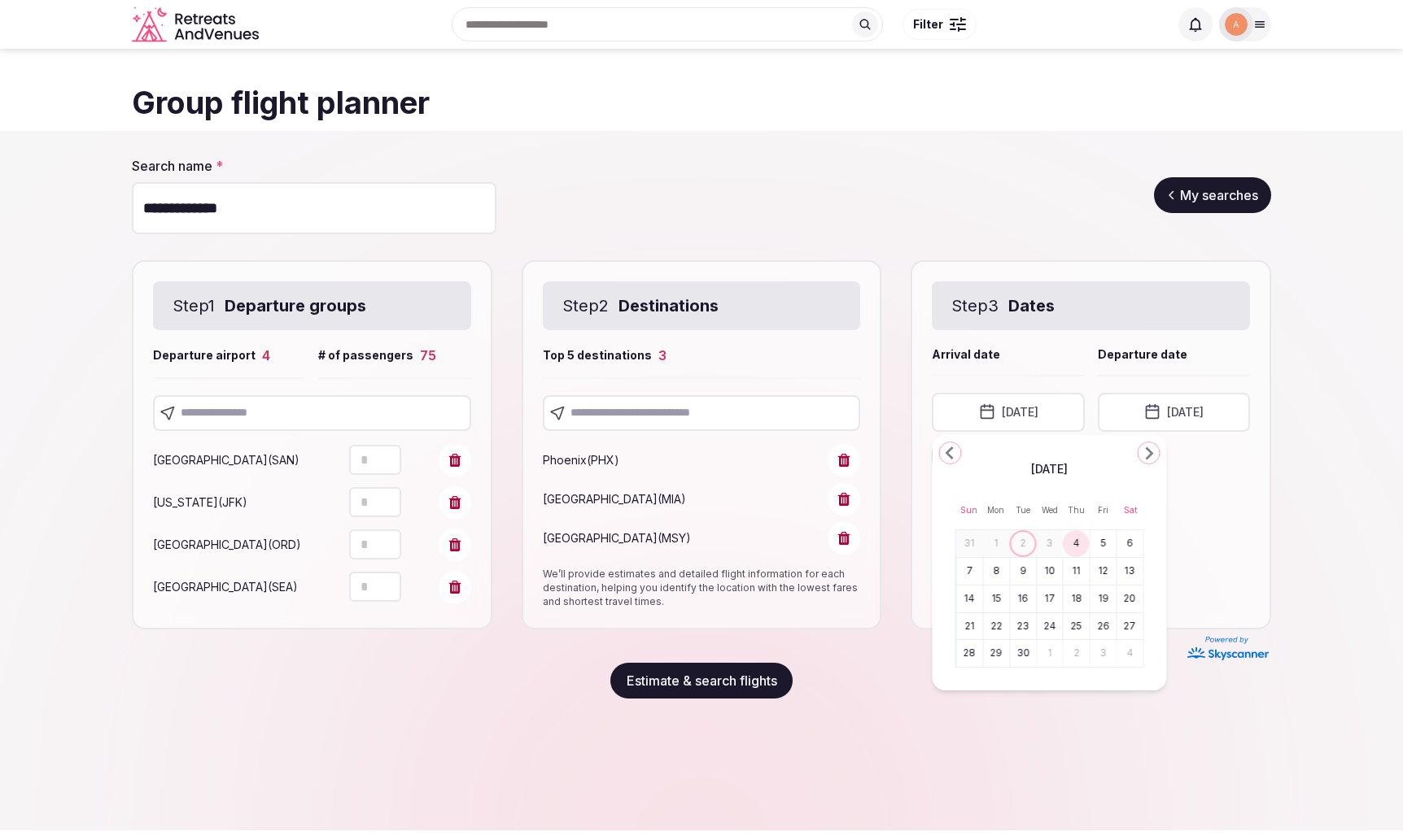
click at [977, 570] on button "7" at bounding box center [969, 571] width 22 height 23
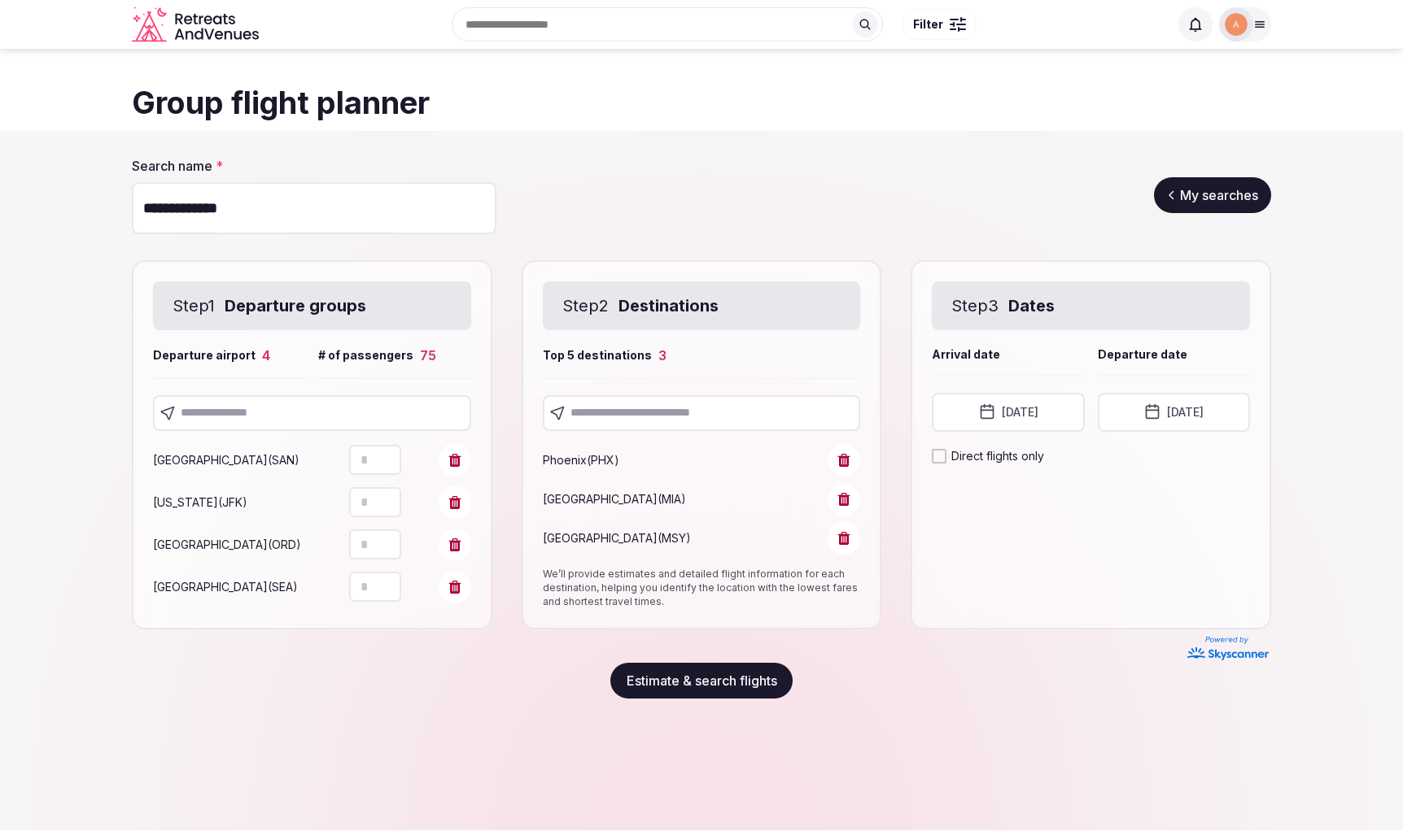
click at [1171, 421] on button "[DATE]" at bounding box center [1175, 413] width 152 height 39
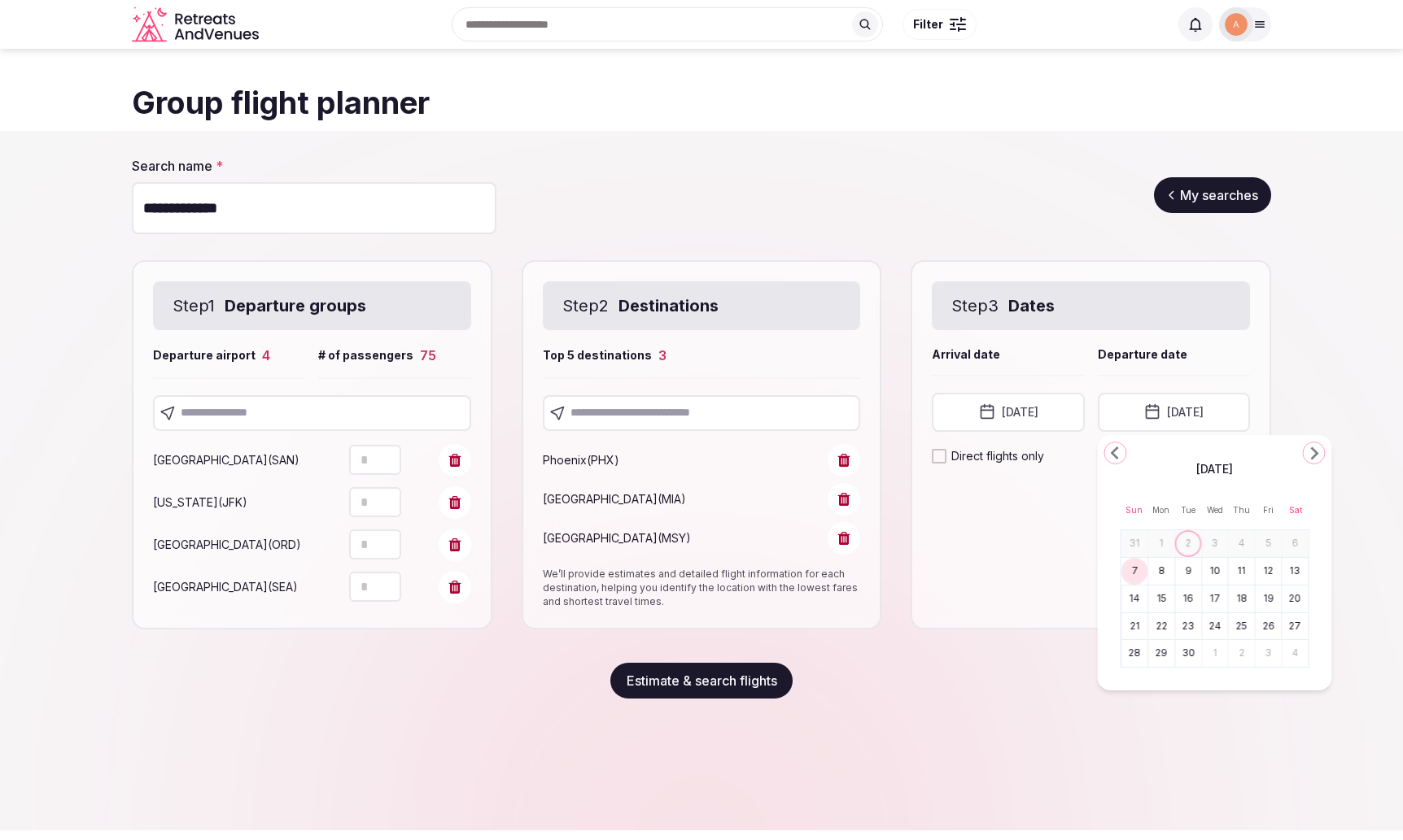
click at [1166, 563] on button "8" at bounding box center [1161, 571] width 22 height 23
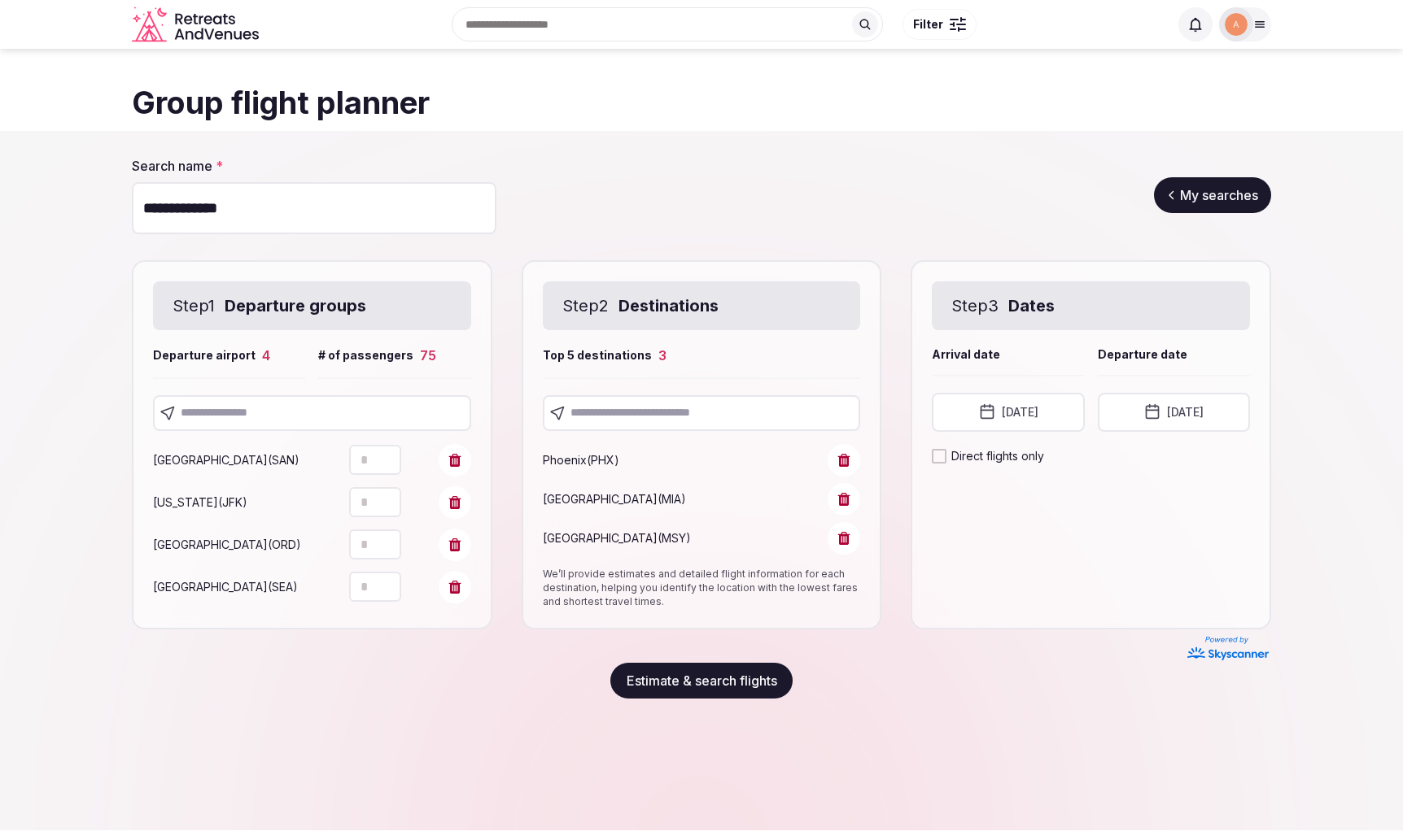
click at [1057, 421] on button "[DATE]" at bounding box center [1008, 413] width 152 height 39
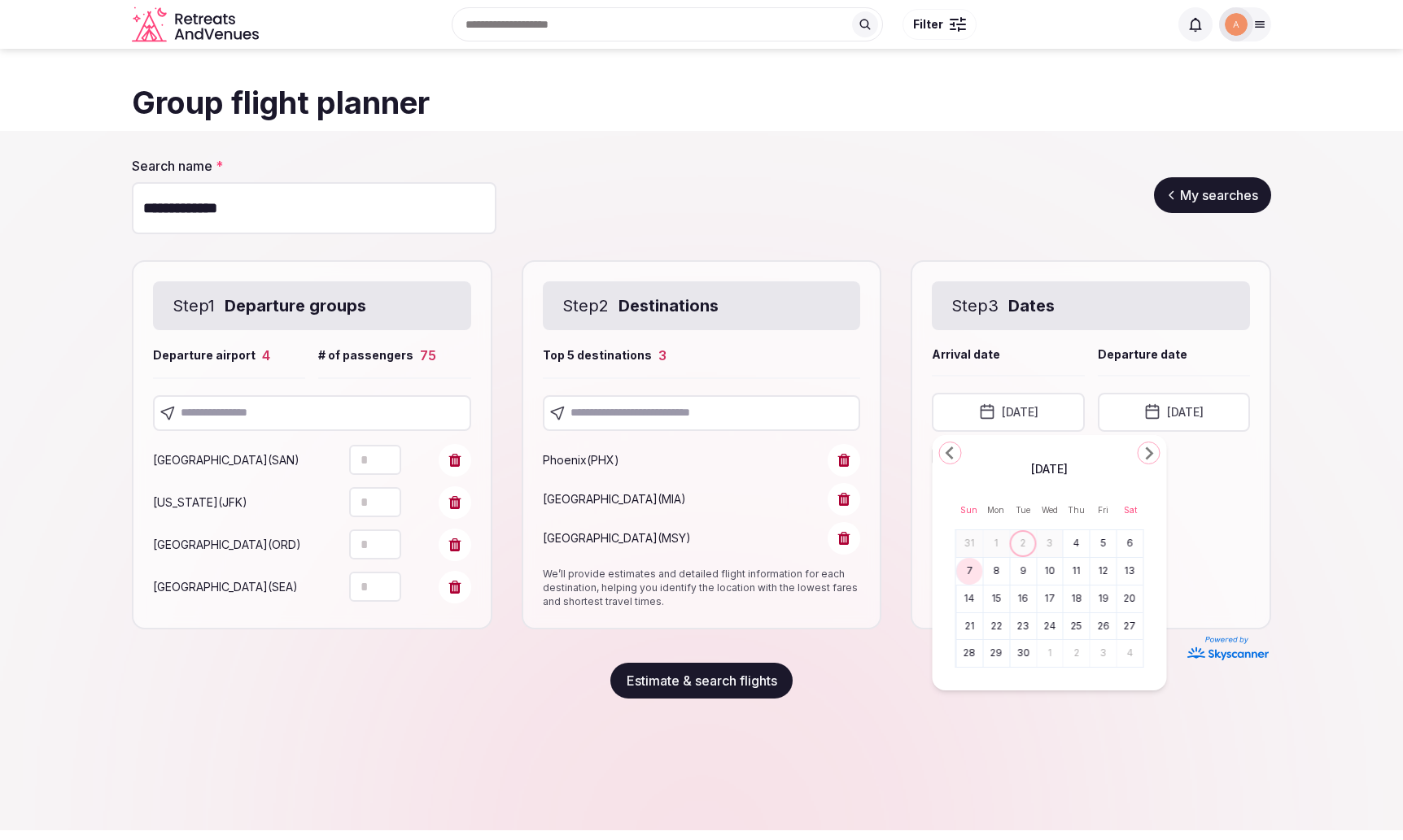
click at [1020, 575] on button "9" at bounding box center [1022, 571] width 22 height 23
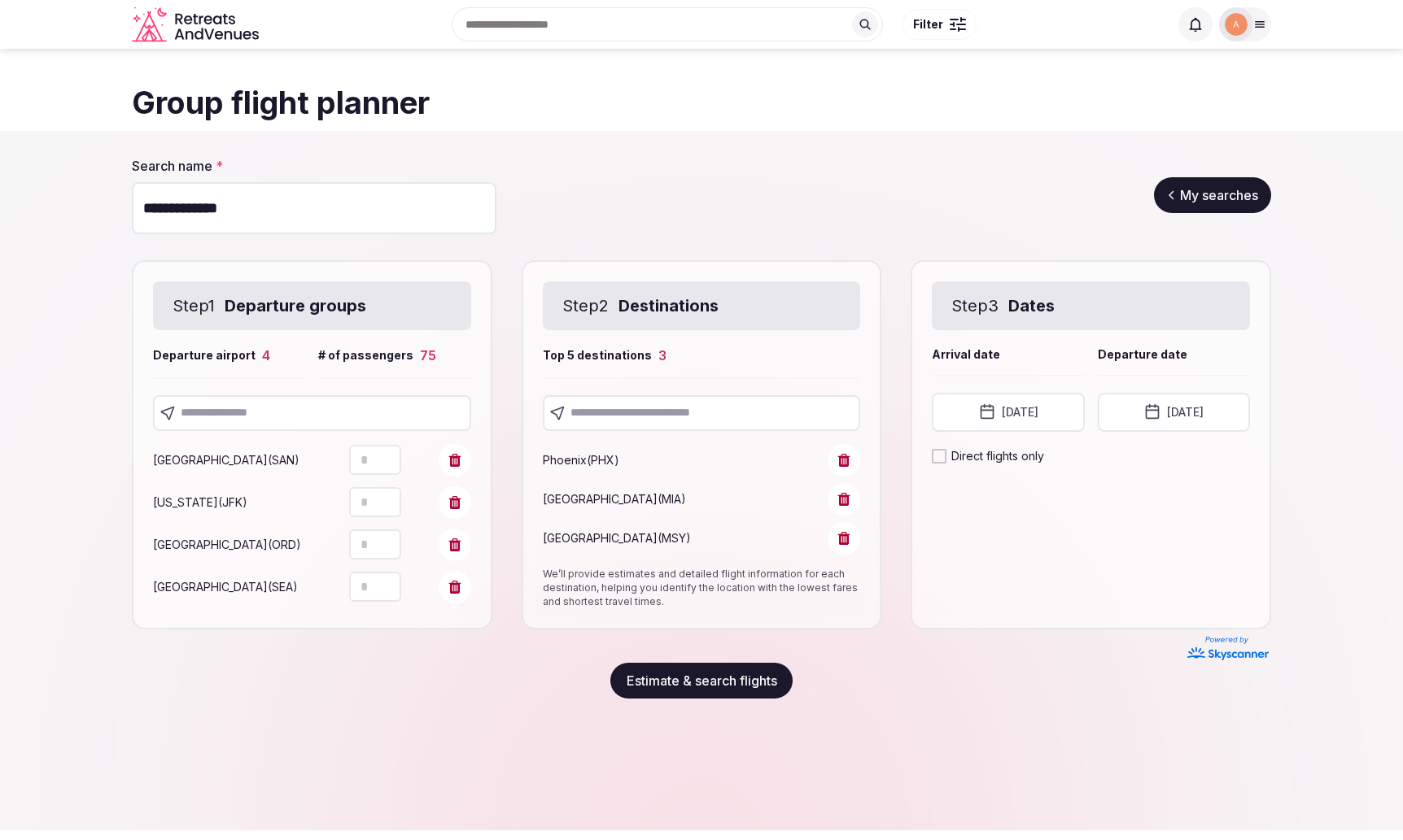
click at [1047, 414] on button "[DATE]" at bounding box center [1008, 413] width 152 height 39
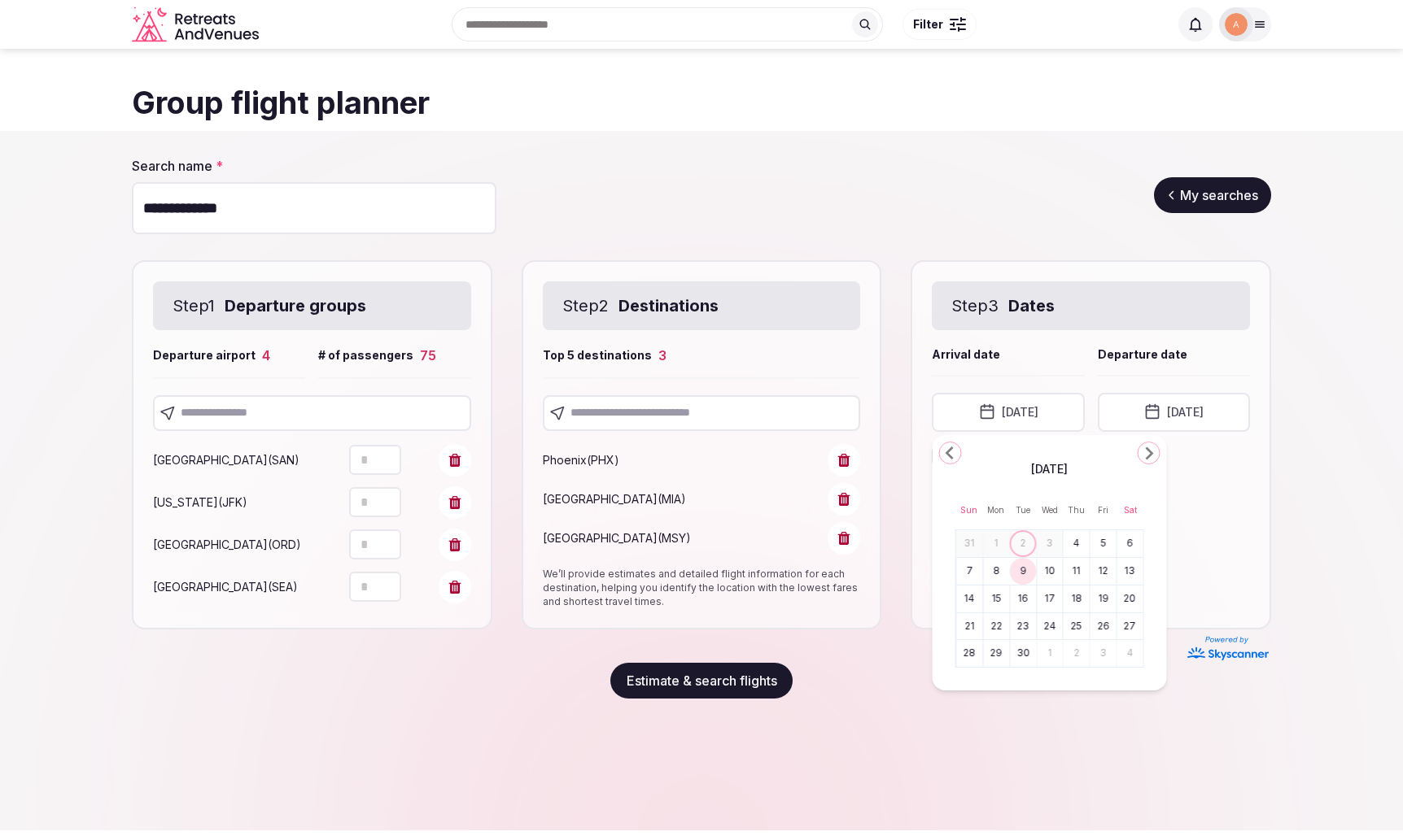
click at [1080, 548] on button "4" at bounding box center [1076, 544] width 22 height 23
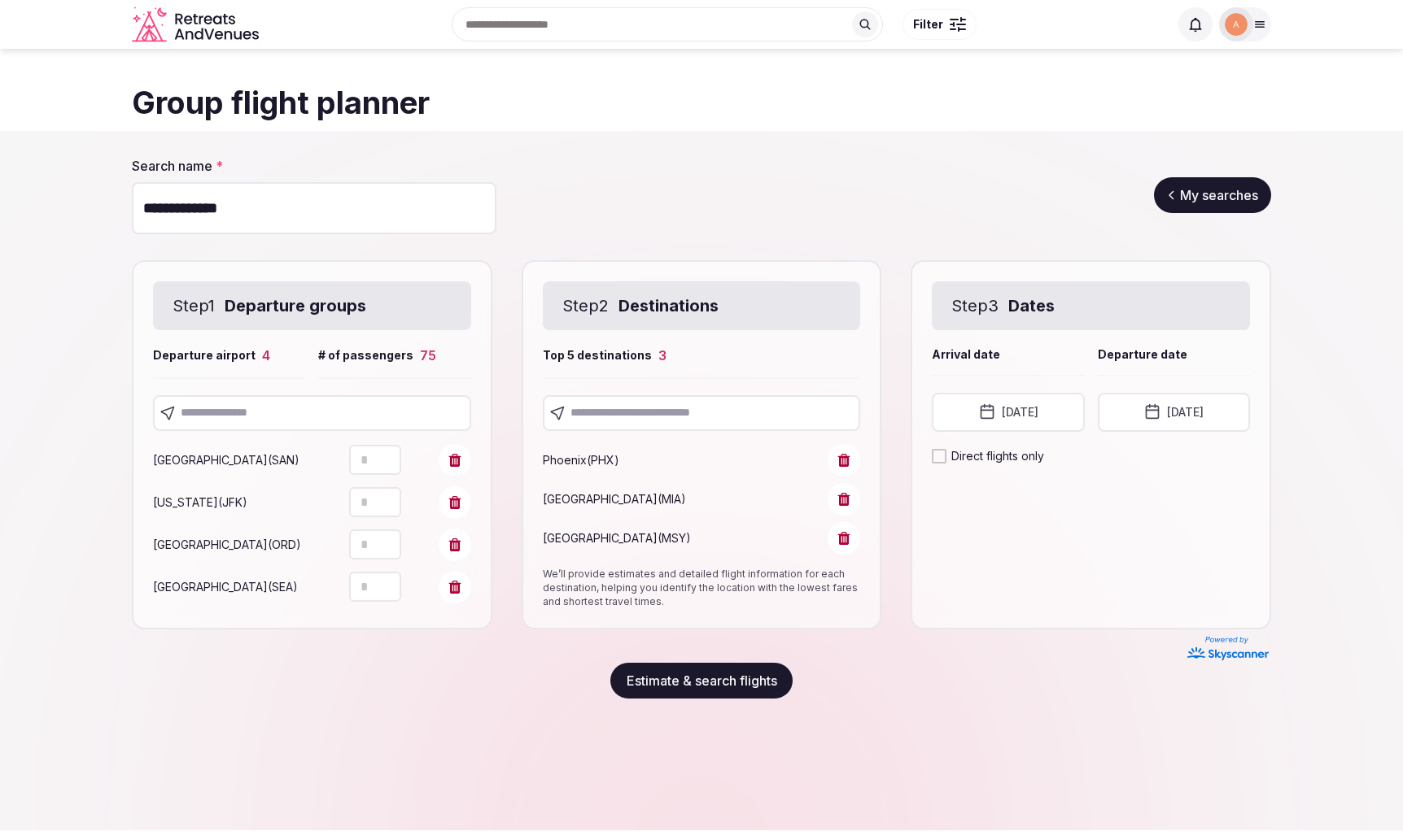
click at [1155, 417] on button "[DATE]" at bounding box center [1175, 413] width 152 height 39
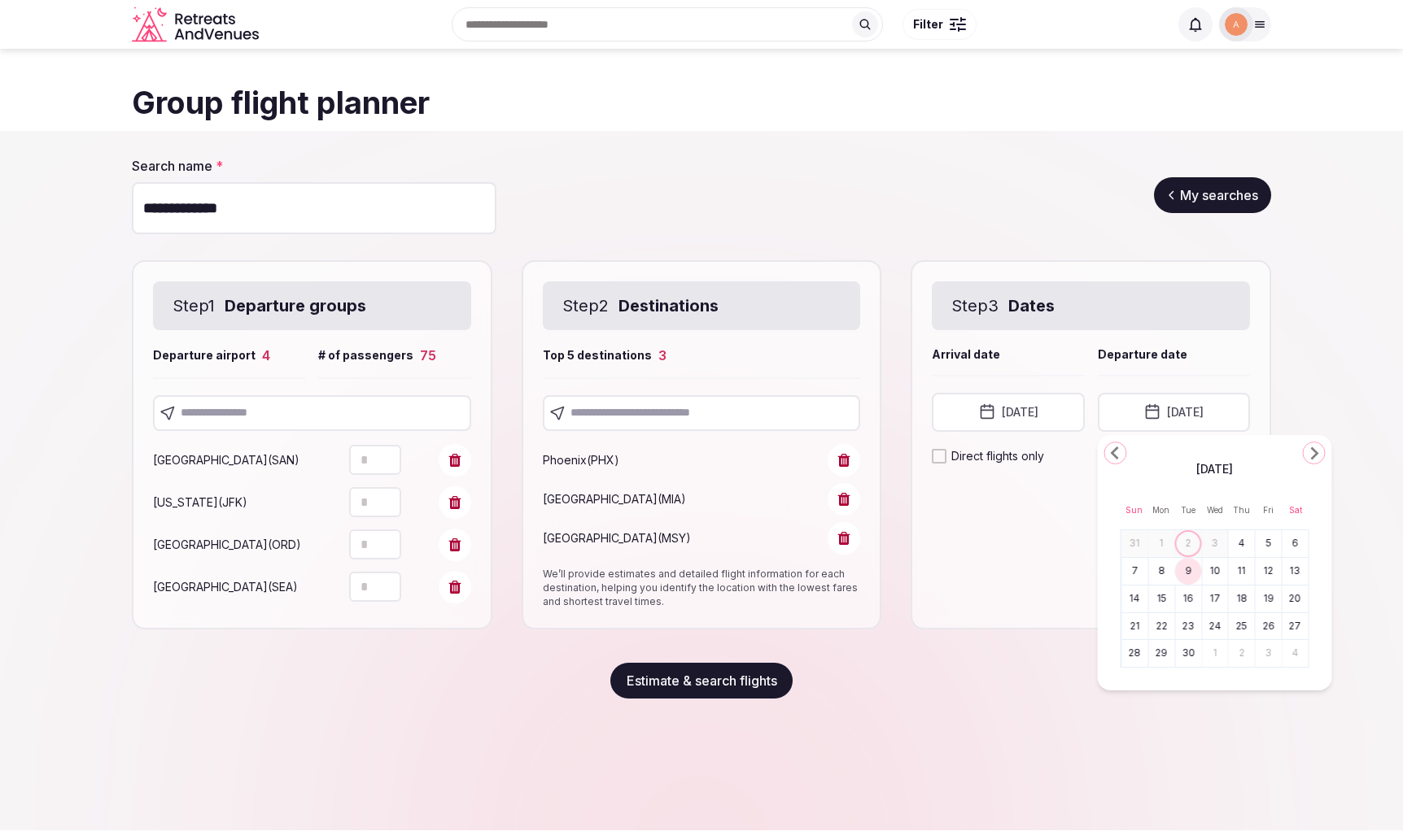
click at [1166, 573] on button "8" at bounding box center [1161, 571] width 22 height 23
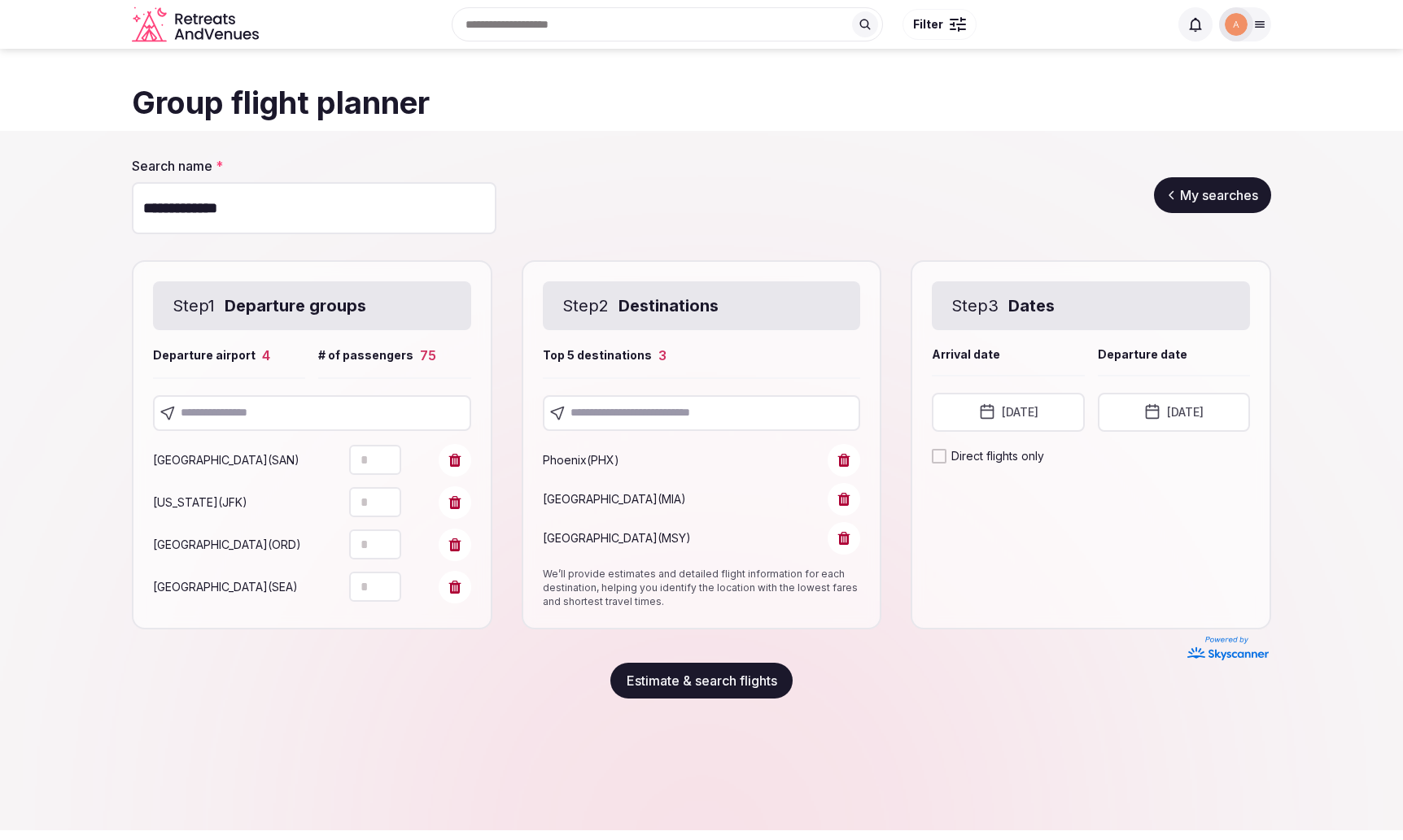
click at [1148, 416] on button "[DATE]" at bounding box center [1175, 413] width 152 height 39
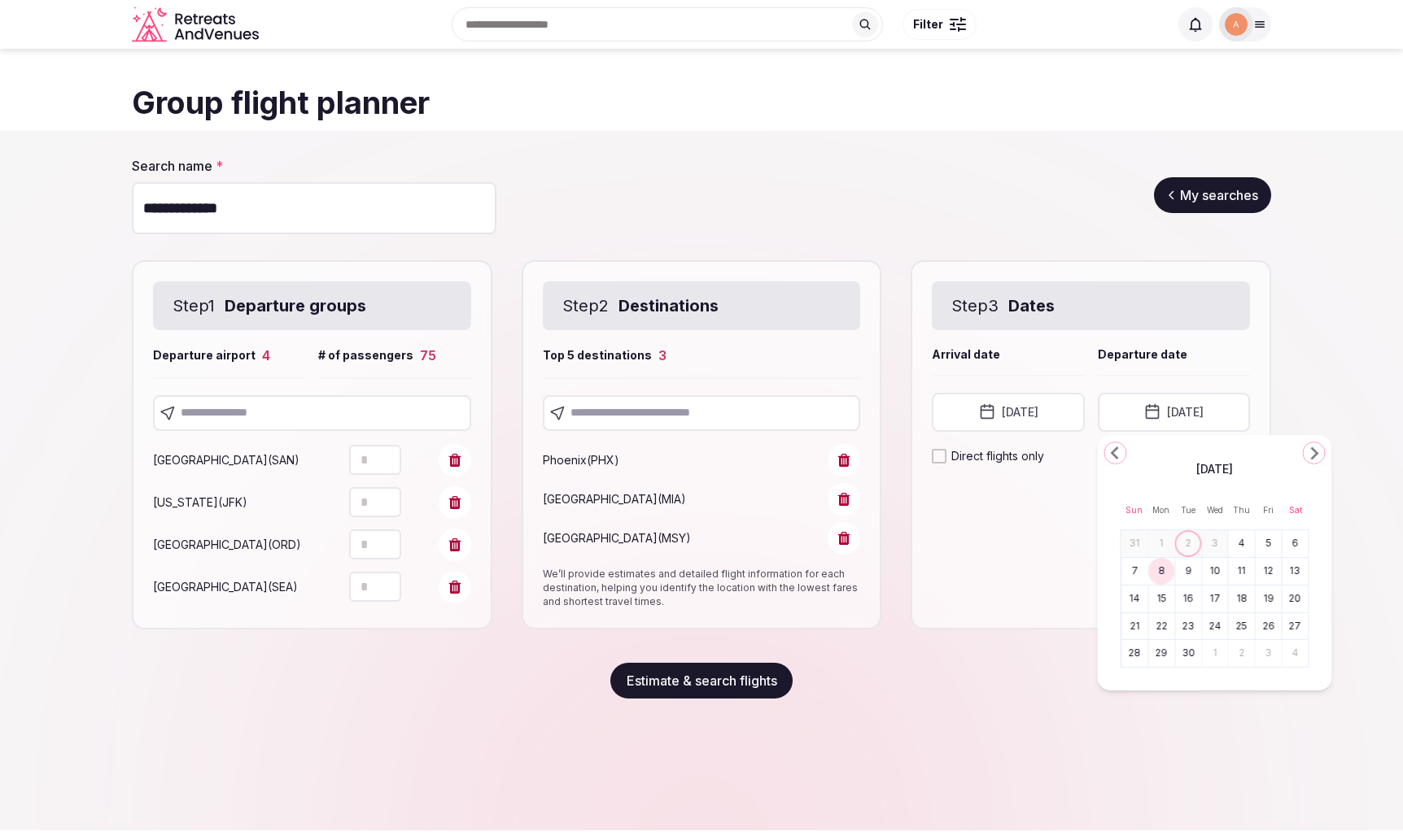
click at [1148, 416] on button "[DATE]" at bounding box center [1175, 413] width 152 height 39
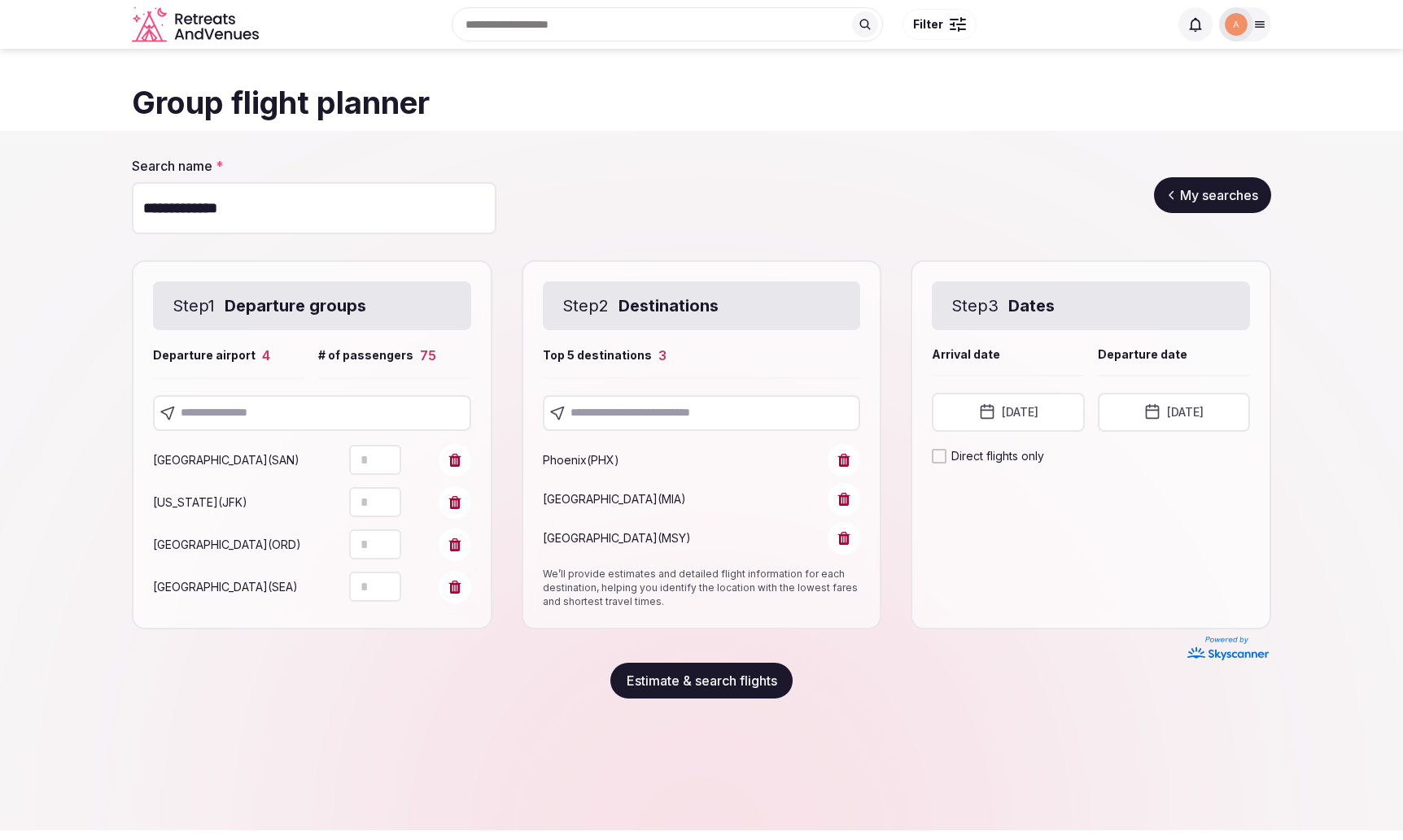
click at [757, 687] on button "Estimate & search flights" at bounding box center [701, 681] width 182 height 36
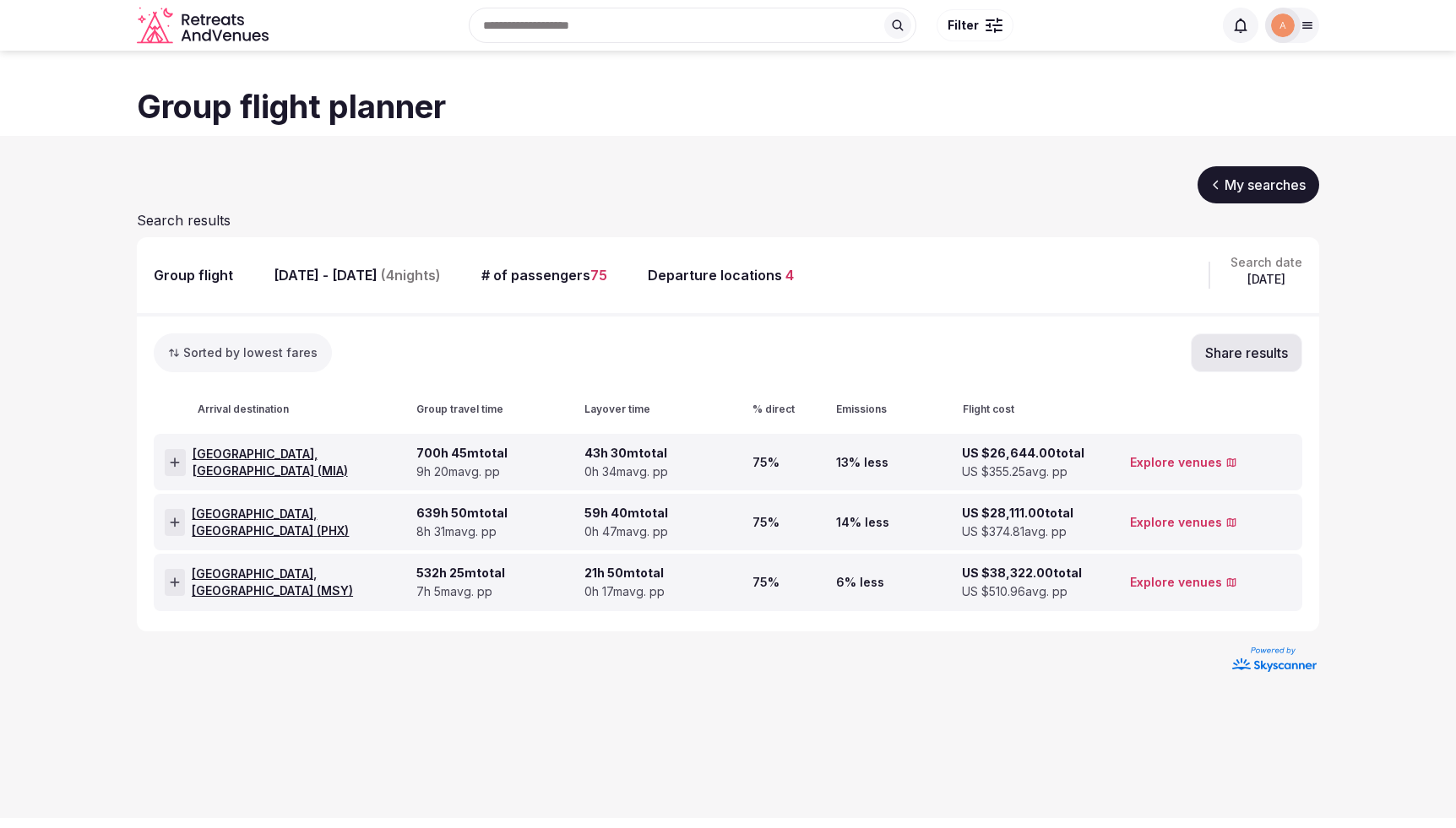
click at [174, 462] on icon at bounding box center [176, 462] width 9 height 9
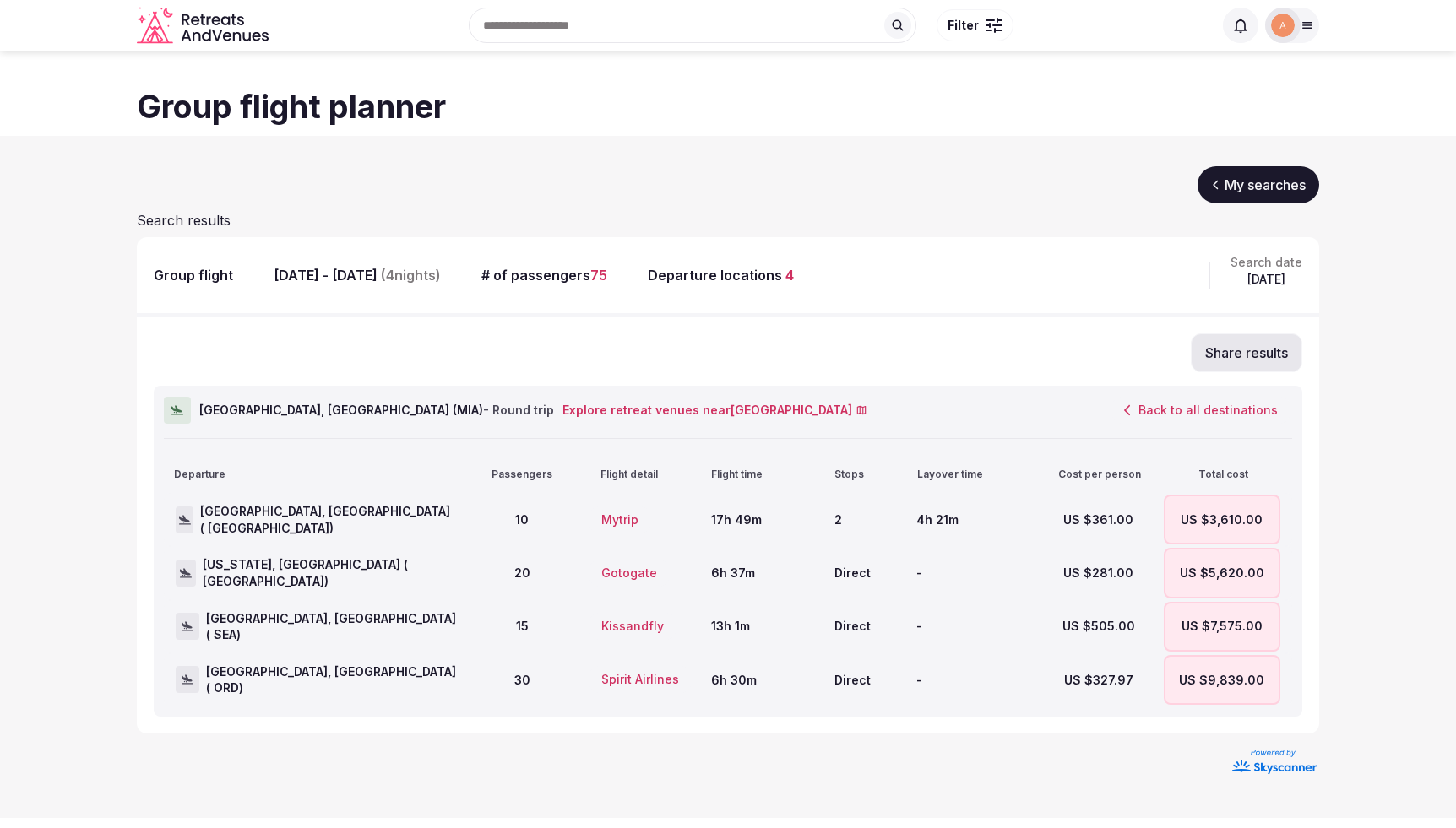
click at [568, 514] on div "10" at bounding box center [522, 519] width 116 height 50
click at [318, 520] on span "[GEOGRAPHIC_DATA], [GEOGRAPHIC_DATA] ( [GEOGRAPHIC_DATA])" at bounding box center [328, 519] width 257 height 33
click at [611, 519] on button "Mytrip" at bounding box center [619, 519] width 66 height 29
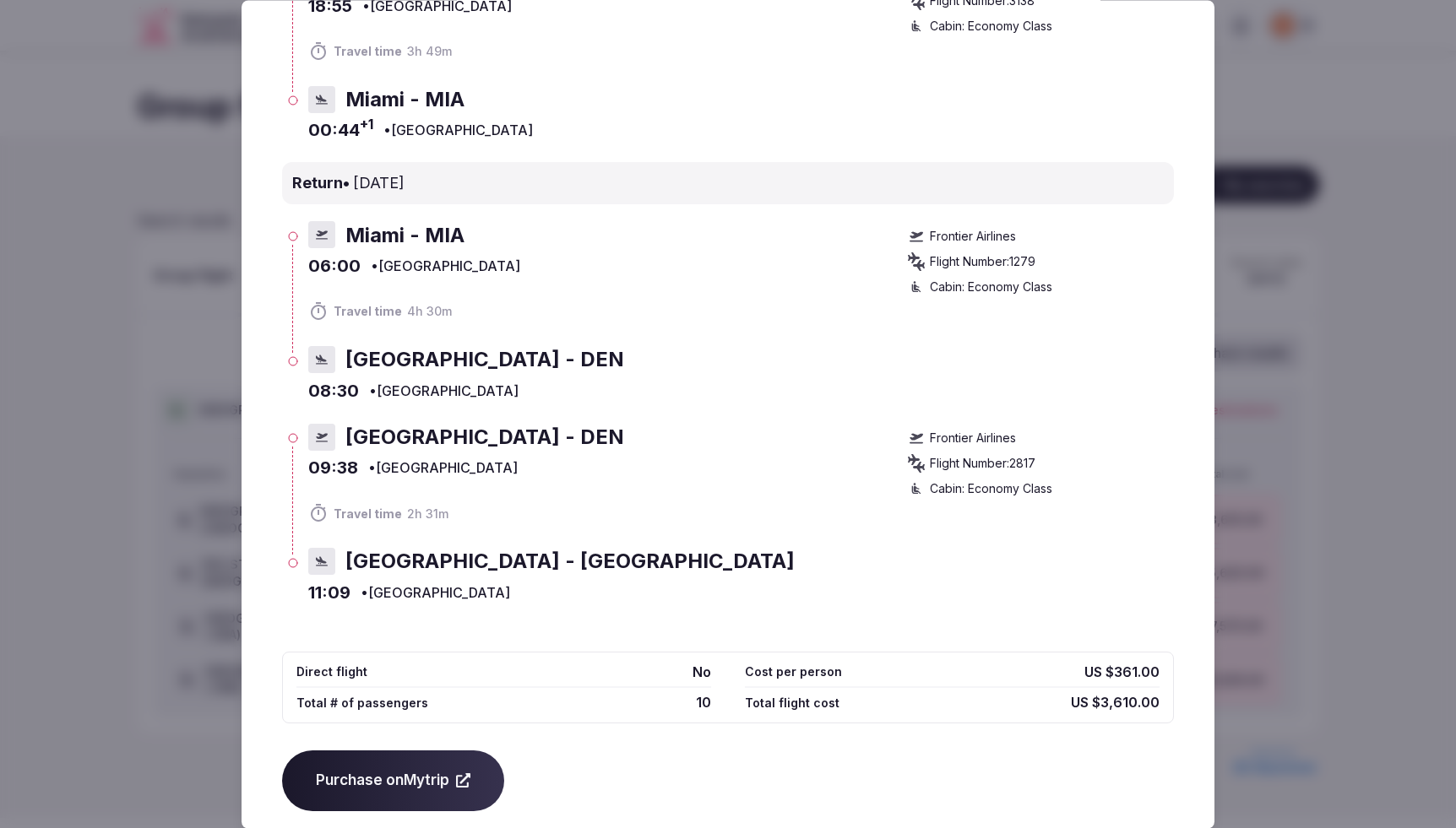
scroll to position [406, 0]
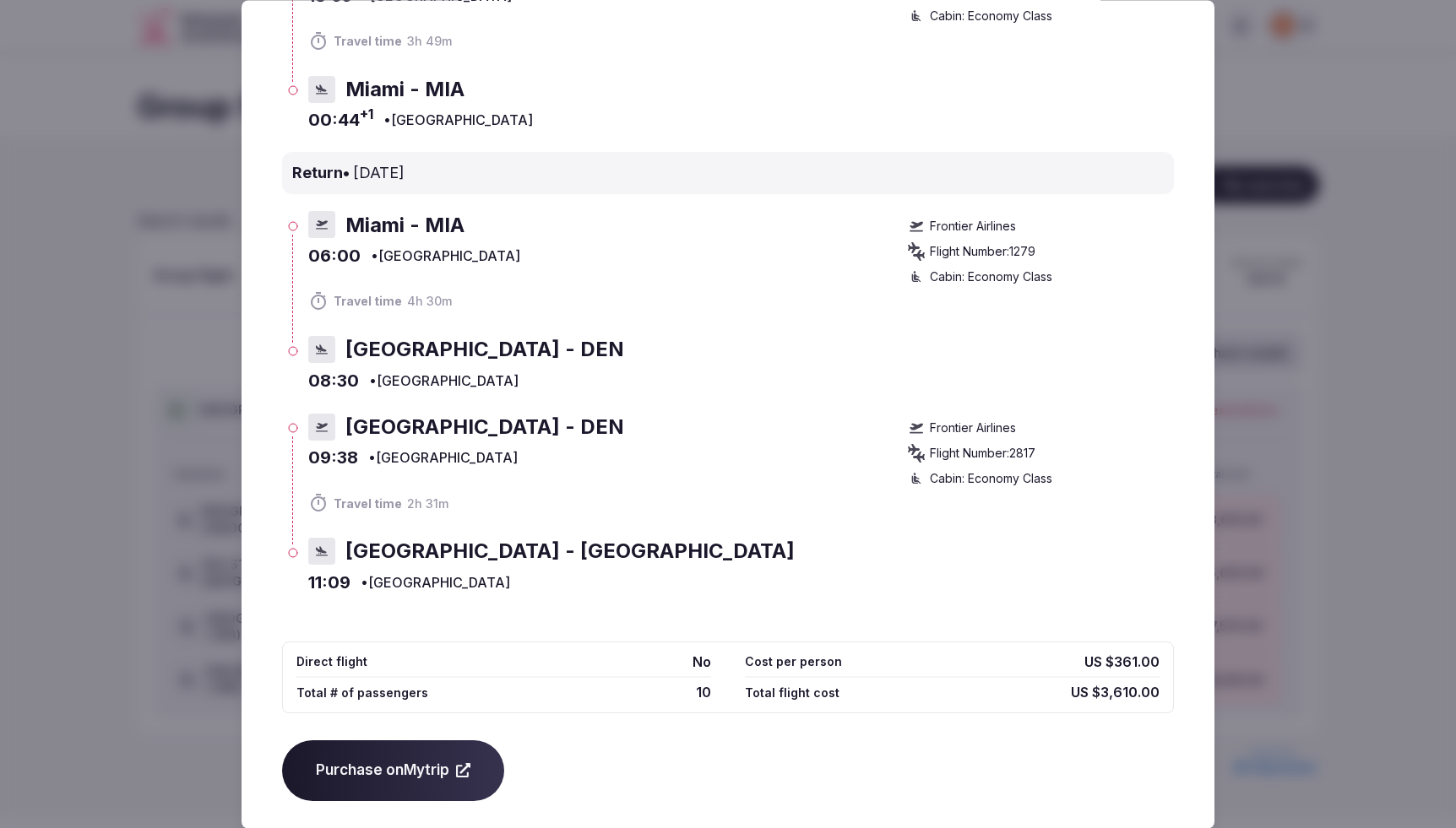
click at [1352, 243] on div at bounding box center [728, 414] width 1456 height 828
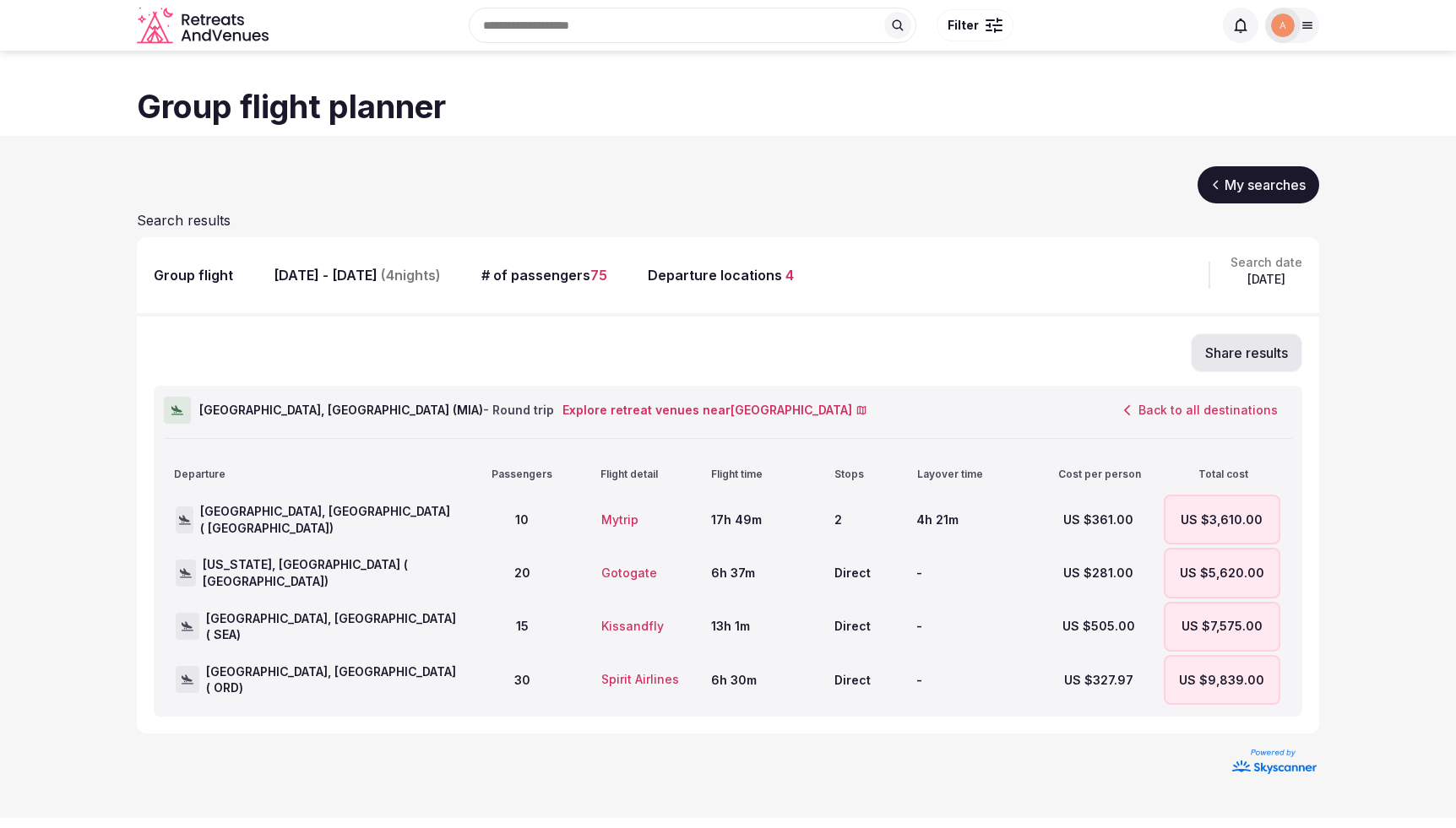
click at [483, 408] on span "- Round trip" at bounding box center [519, 409] width 71 height 14
click at [1145, 405] on button "Back to all destinations" at bounding box center [1201, 410] width 182 height 29
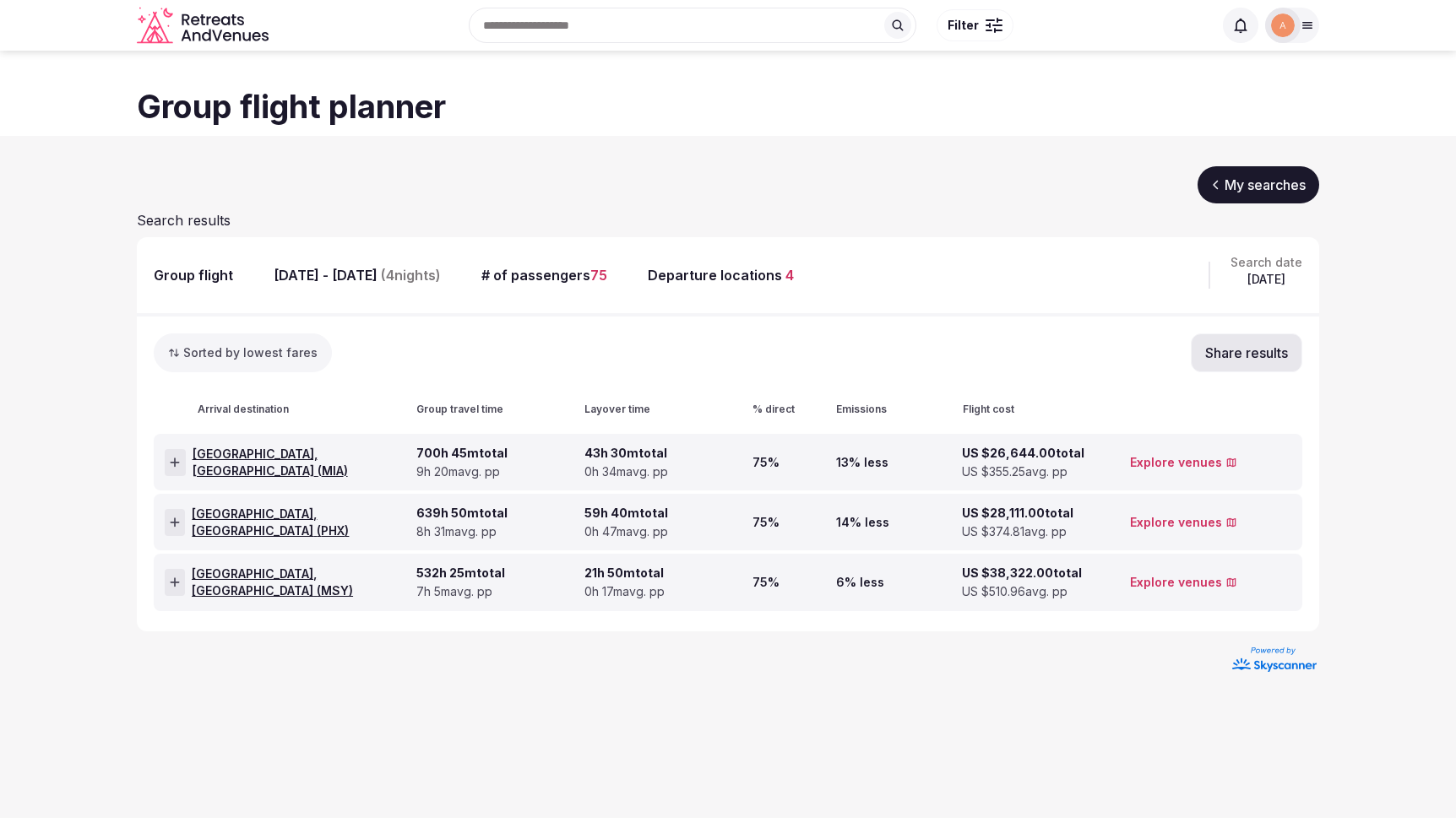
click at [383, 527] on div "[GEOGRAPHIC_DATA], [GEOGRAPHIC_DATA] ( PHX )" at bounding box center [286, 521] width 245 height 55
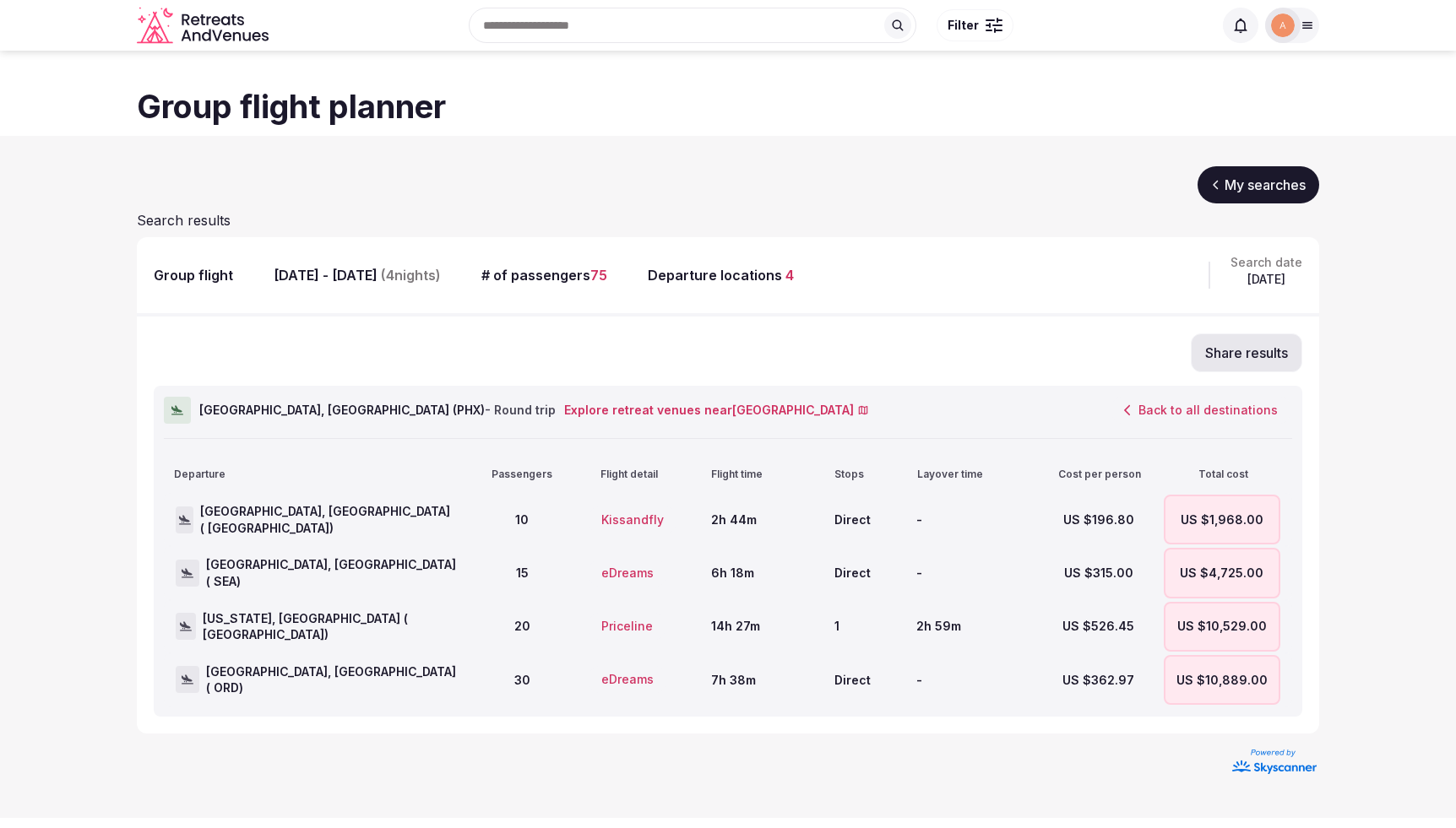
click at [642, 523] on button "Kissandfly" at bounding box center [632, 519] width 91 height 29
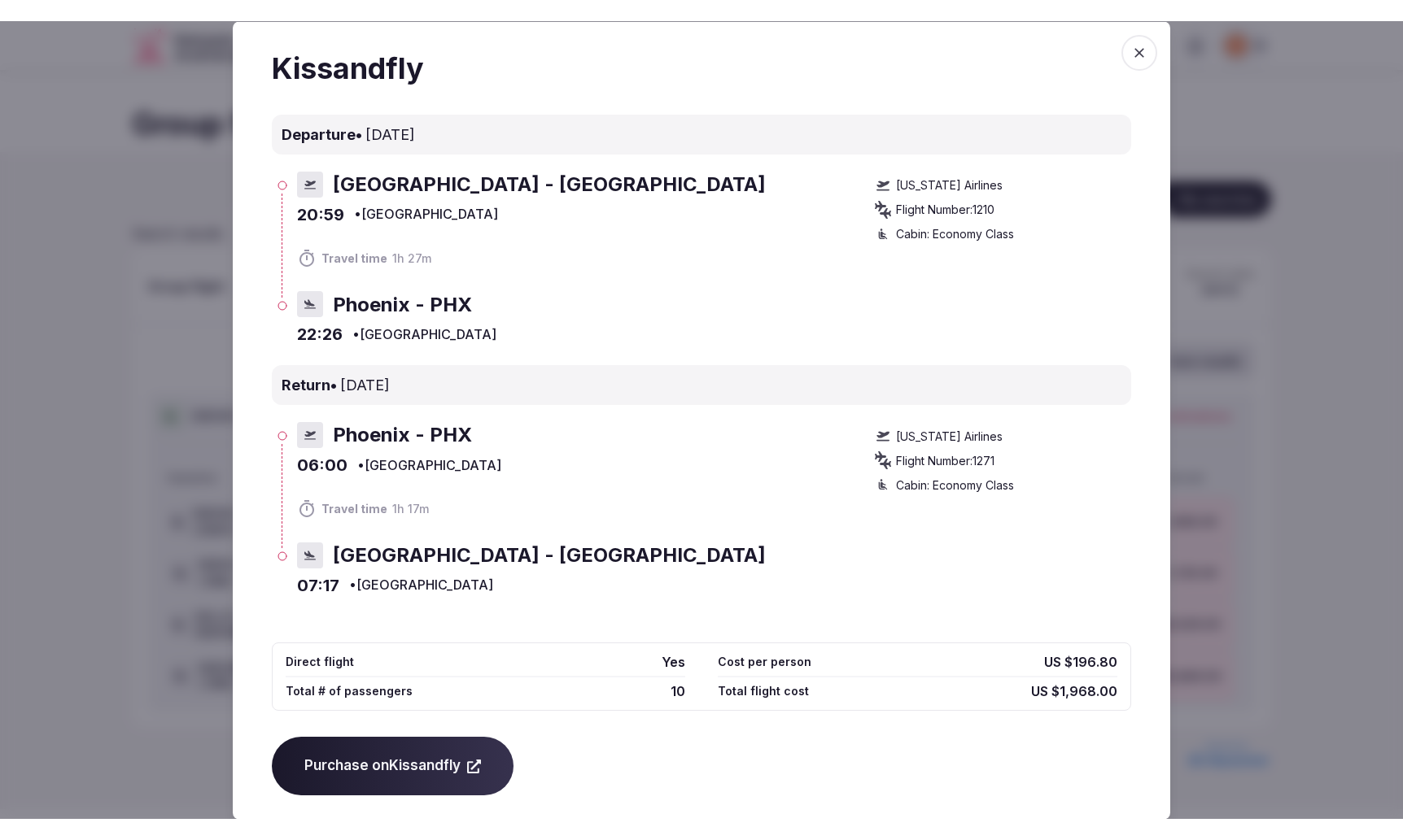
scroll to position [3, 0]
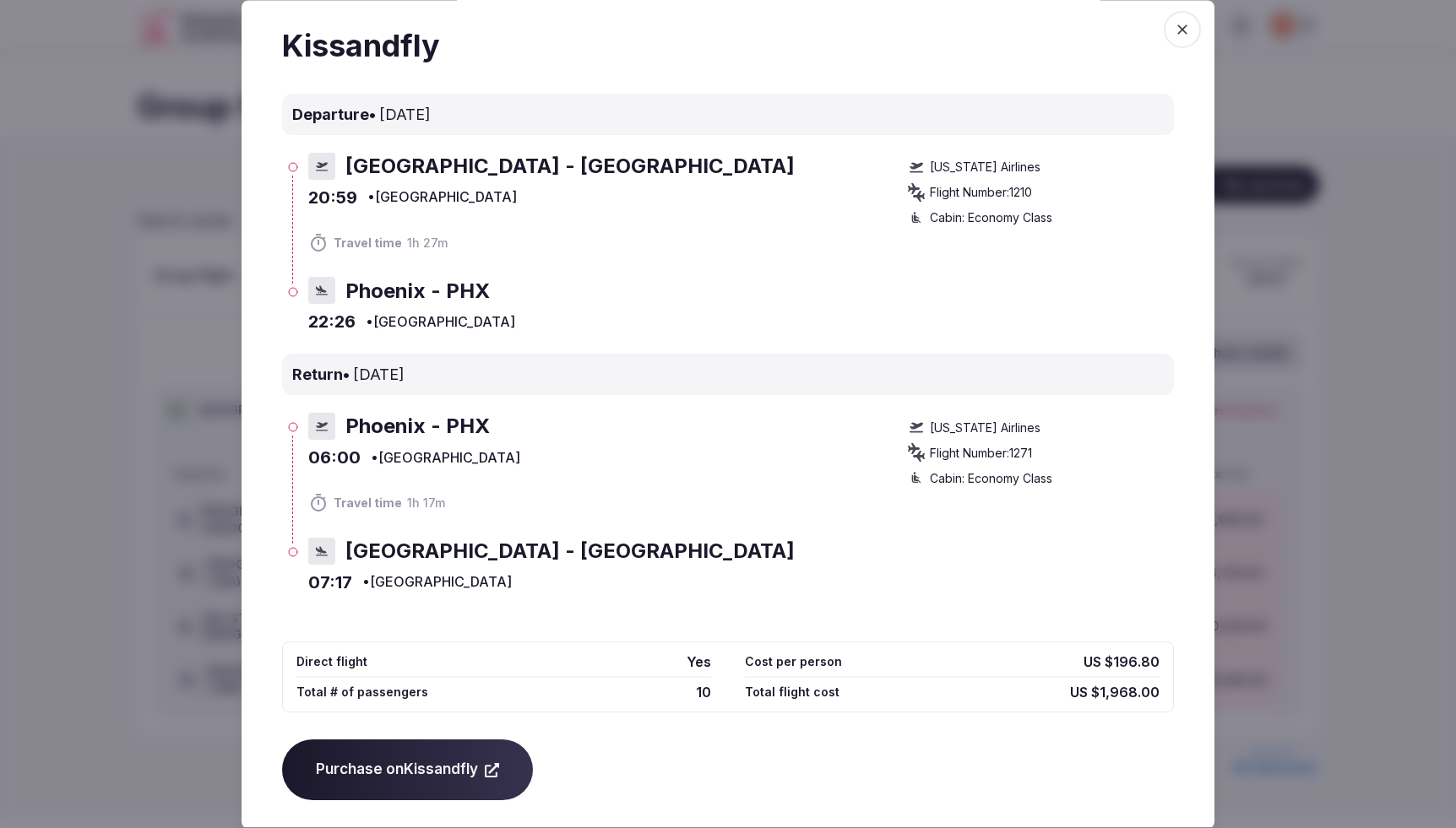
click at [1185, 31] on icon "button" at bounding box center [1183, 30] width 17 height 17
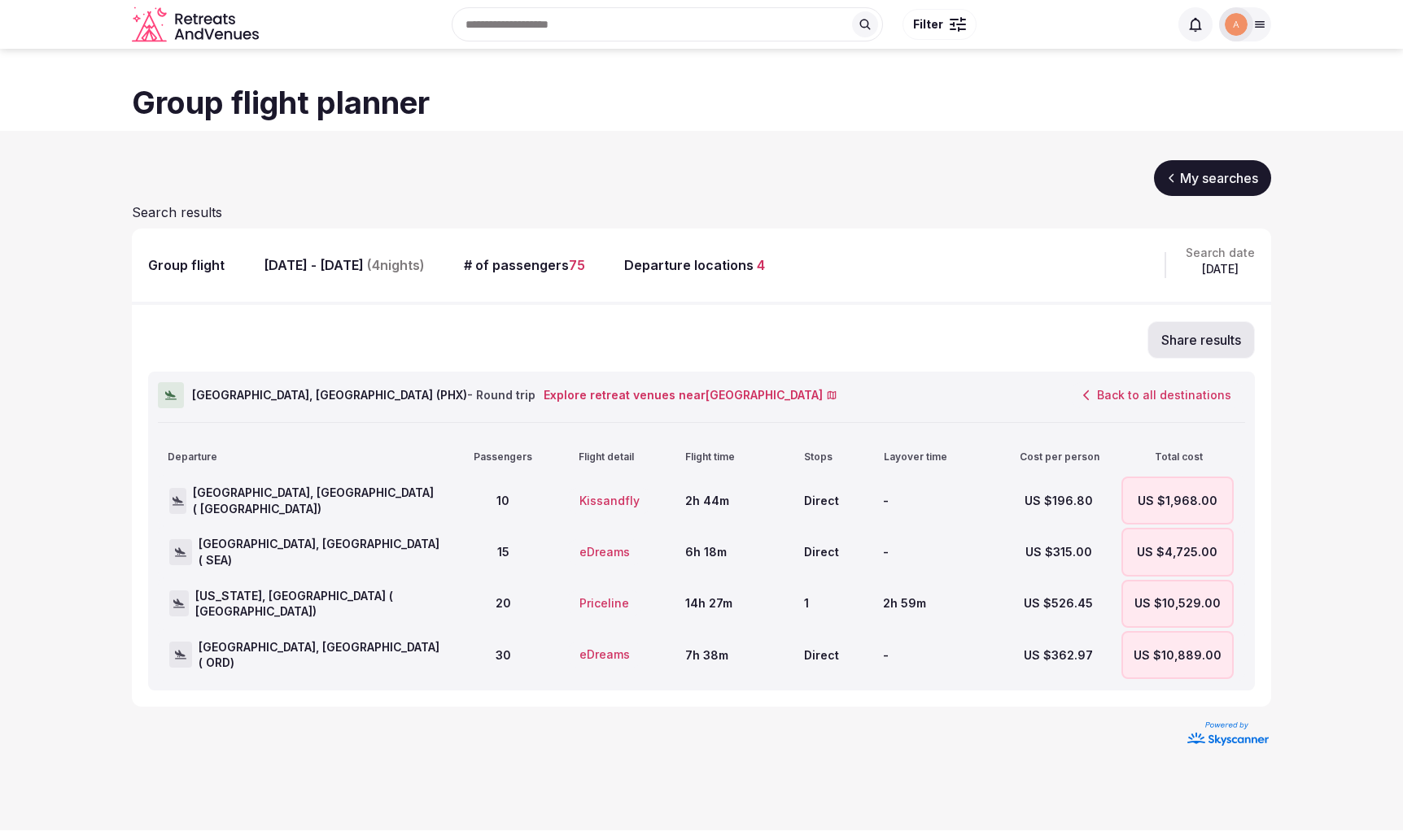
click at [183, 21] on icon "Retreats and Venues company logo" at bounding box center [196, 24] width 130 height 37
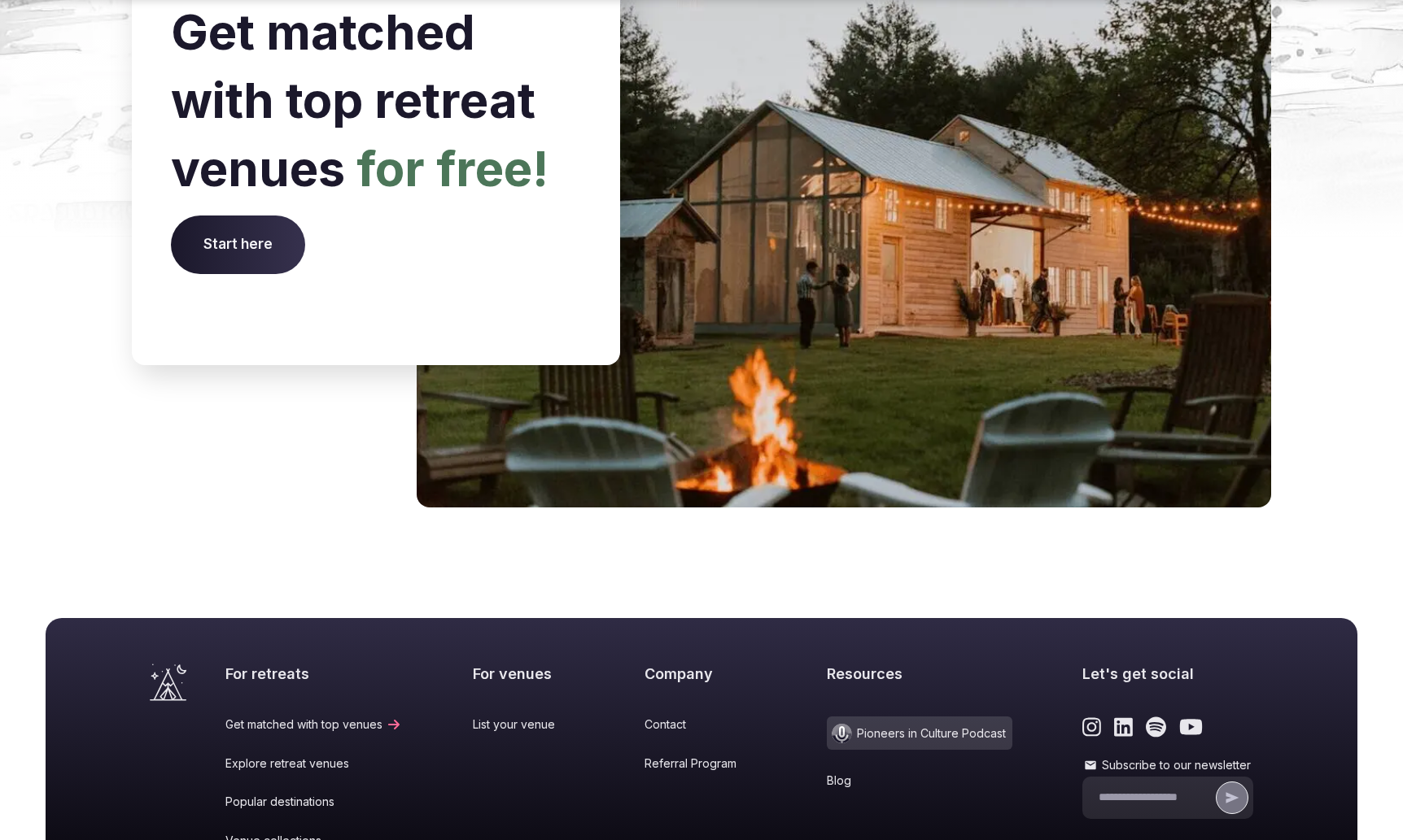
scroll to position [6651, 0]
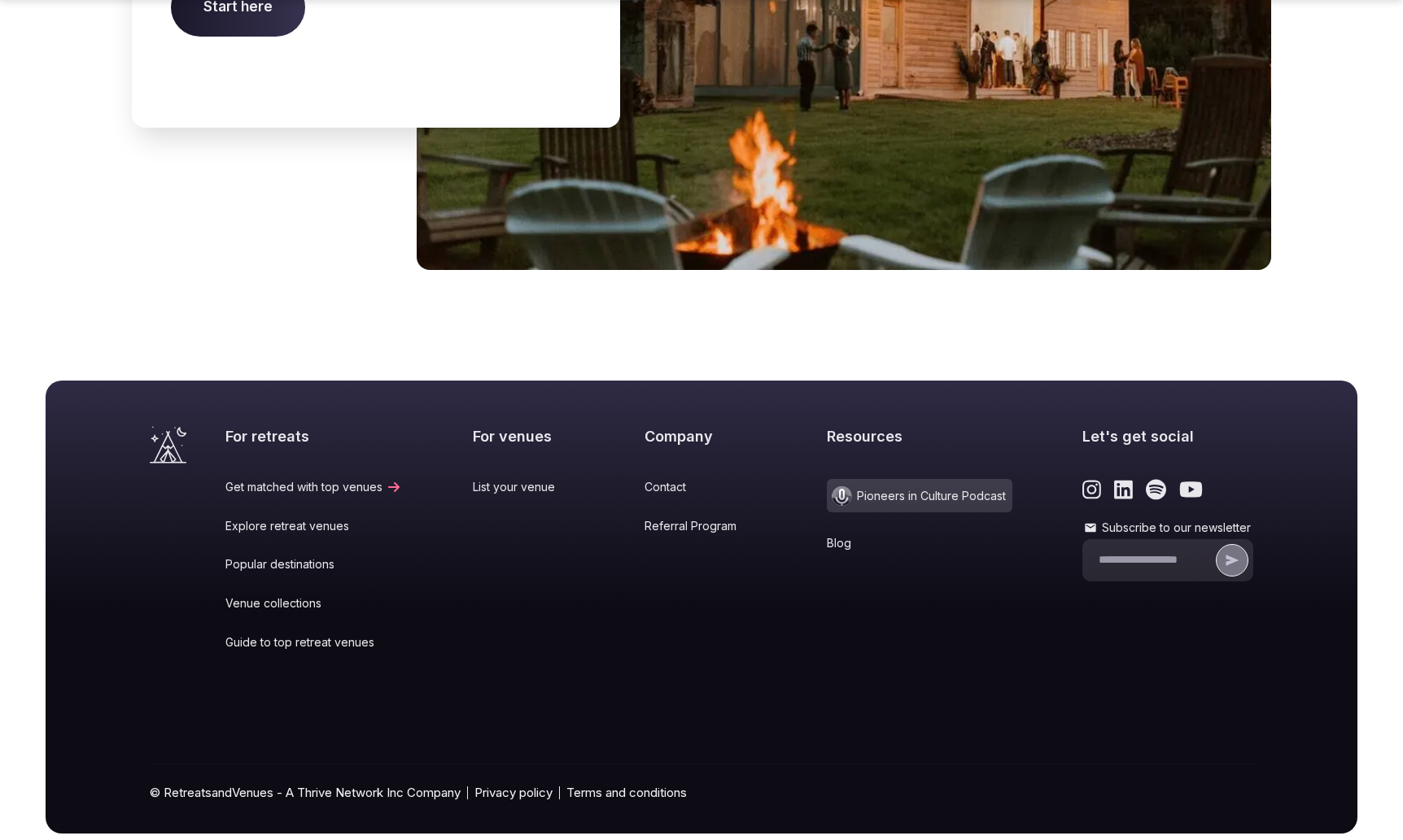
click at [1156, 520] on label "Subscribe to our newsletter" at bounding box center [1167, 528] width 171 height 16
click at [1156, 553] on input "Subscribe to our newsletter" at bounding box center [1155, 561] width 114 height 16
click at [1160, 480] on div "Let's get social Subscribe to our newsletter" at bounding box center [1167, 549] width 171 height 246
click at [1162, 553] on input "Subscribe to our newsletter" at bounding box center [1155, 561] width 114 height 16
click at [1139, 553] on input "Subscribe to our newsletter" at bounding box center [1155, 561] width 114 height 16
